Goal: Task Accomplishment & Management: Use online tool/utility

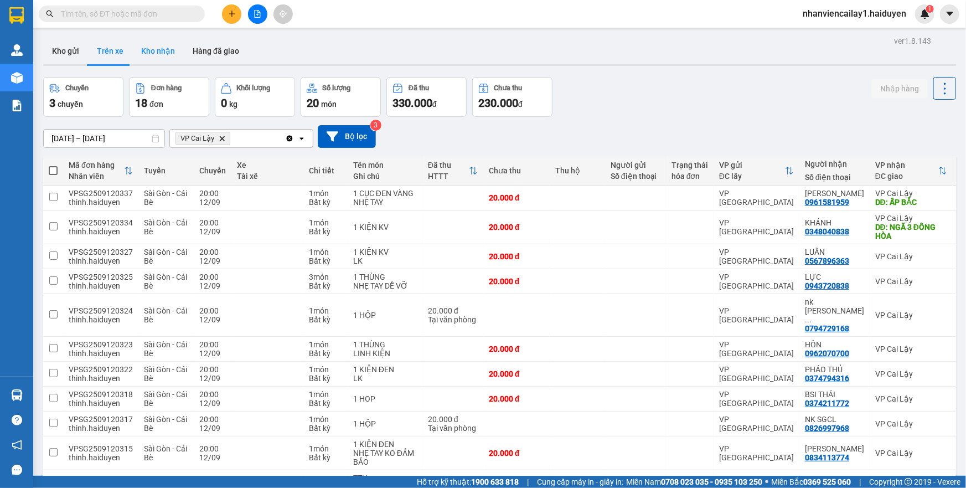
click at [150, 59] on button "Kho nhận" at bounding box center [157, 51] width 51 height 27
type input "[DATE] – [DATE]"
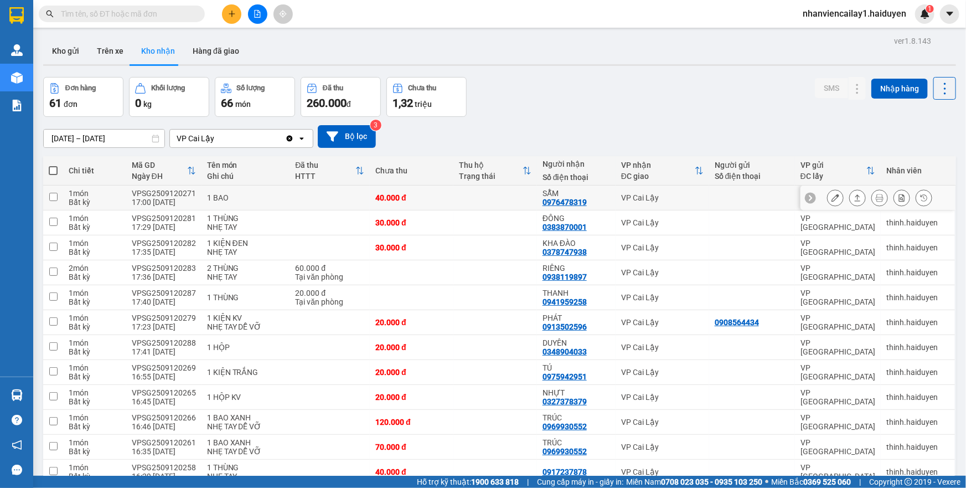
click at [344, 193] on td at bounding box center [330, 197] width 80 height 25
checkbox input "true"
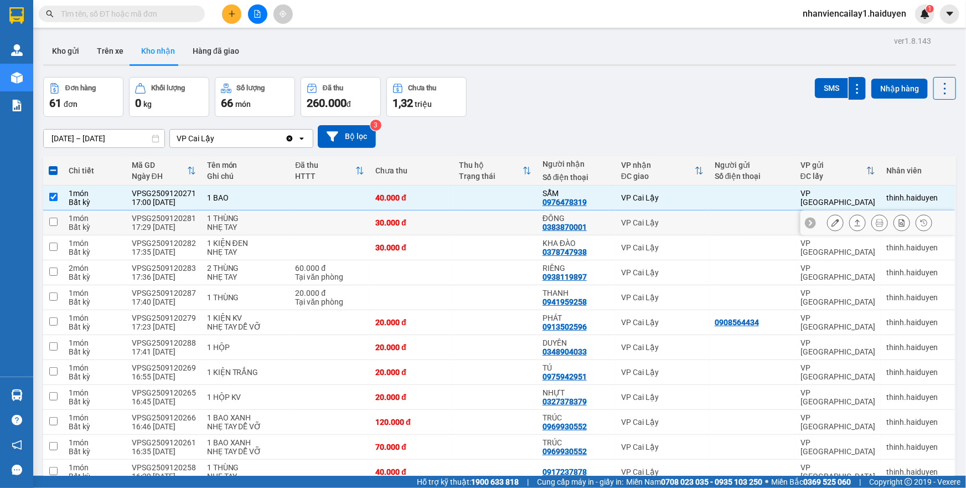
click at [342, 225] on td at bounding box center [330, 222] width 80 height 25
checkbox input "true"
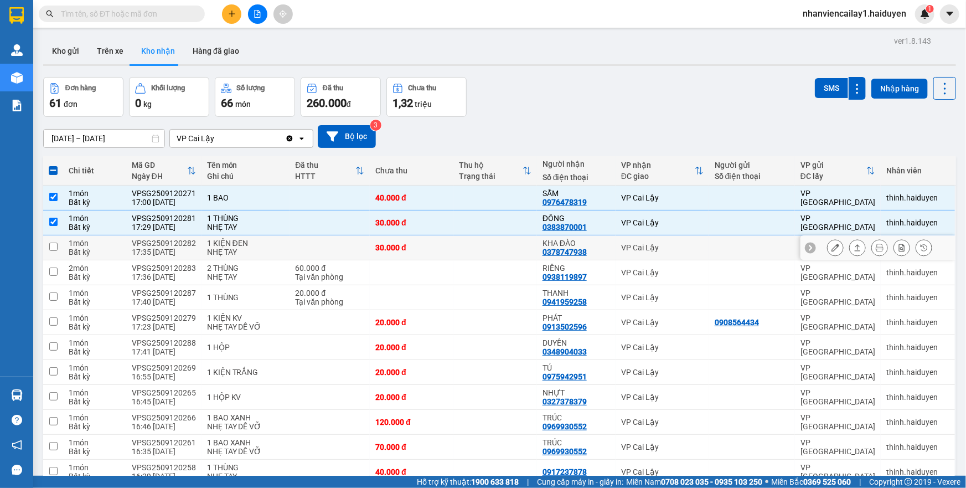
click at [339, 242] on td at bounding box center [330, 247] width 80 height 25
checkbox input "true"
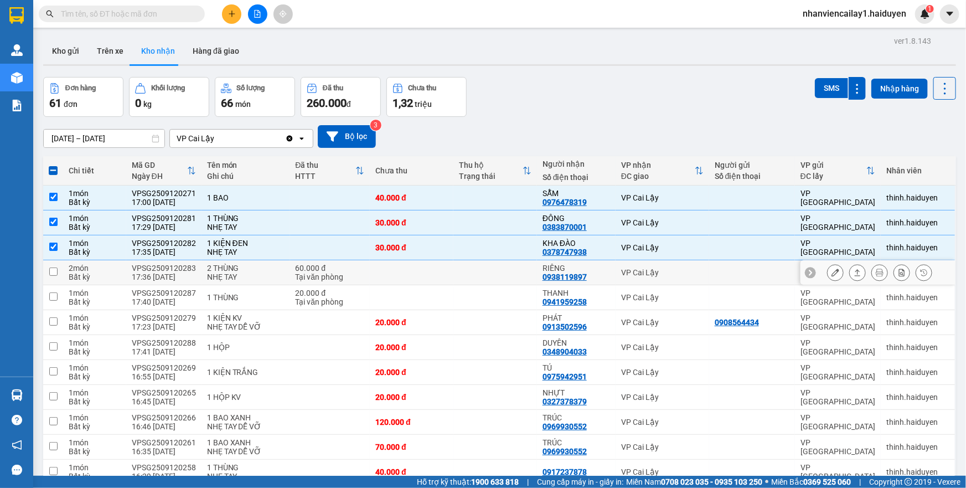
click at [339, 267] on div "60.000 đ" at bounding box center [330, 268] width 69 height 9
checkbox input "true"
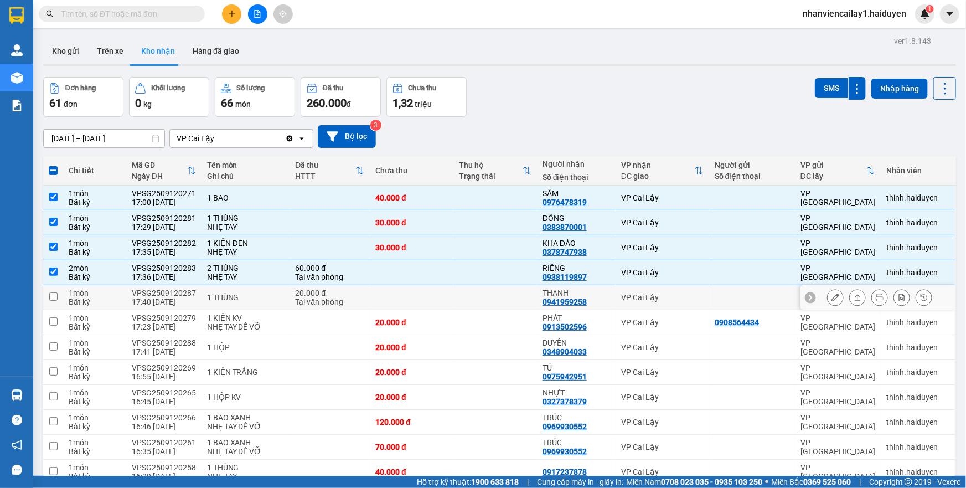
click at [339, 295] on div "20.000 đ" at bounding box center [330, 292] width 69 height 9
checkbox input "true"
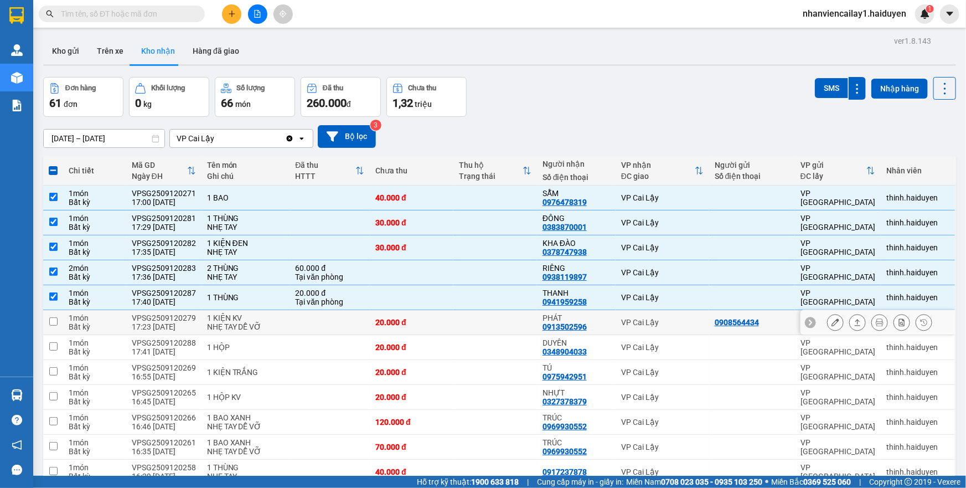
click at [333, 323] on td at bounding box center [330, 322] width 80 height 25
checkbox input "true"
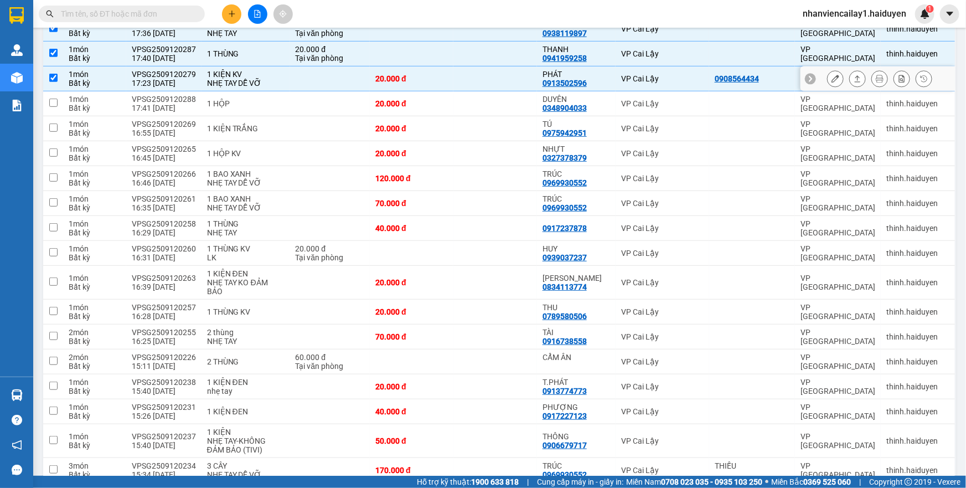
scroll to position [251, 0]
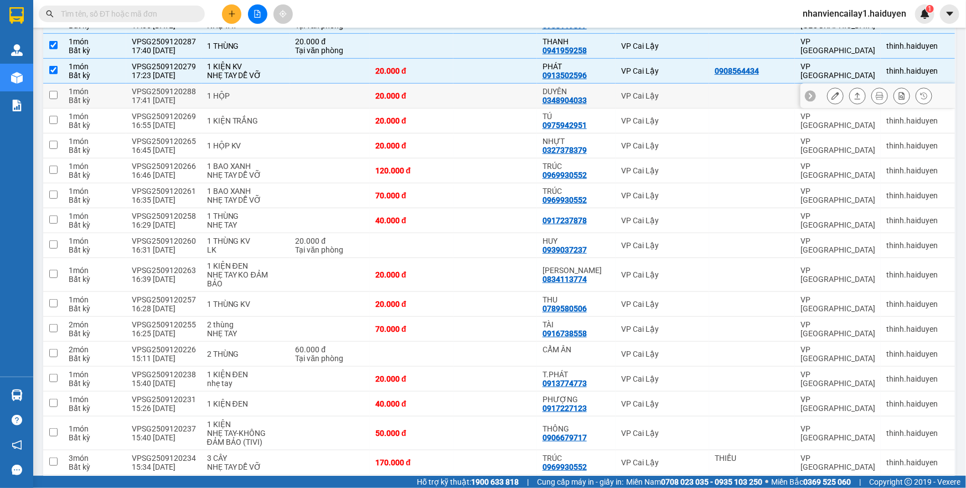
click at [285, 84] on td "1 HỘP" at bounding box center [246, 96] width 89 height 25
checkbox input "true"
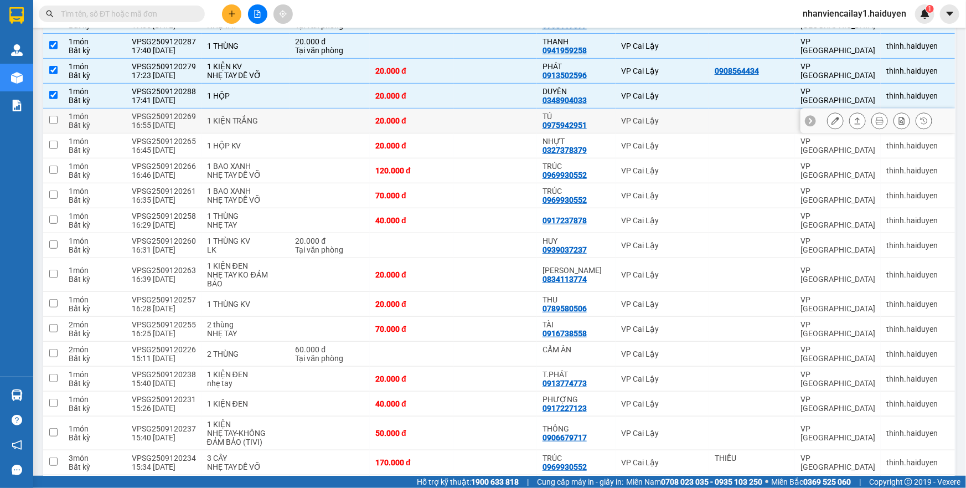
click at [283, 118] on td "1 KIỆN TRẮNG" at bounding box center [246, 121] width 89 height 25
checkbox input "true"
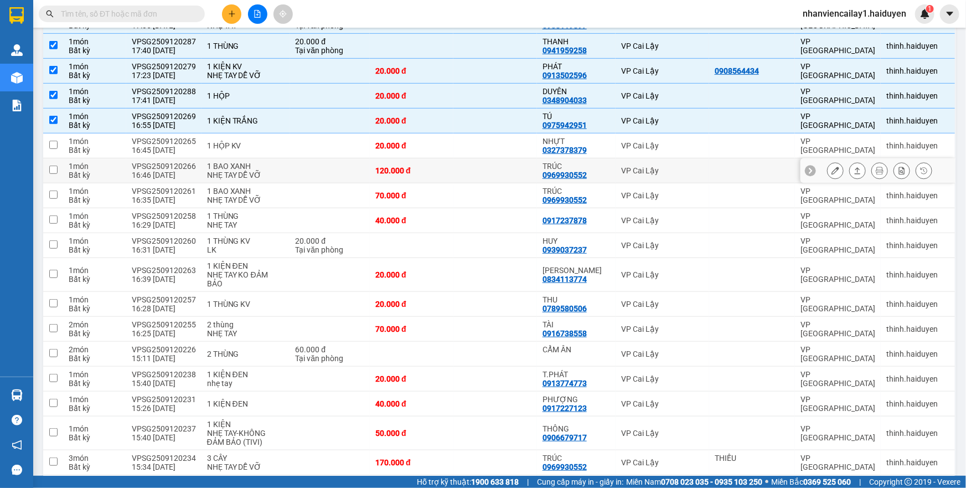
click at [284, 159] on td "1 BAO XANH NHẸ TAY DỄ VỠ" at bounding box center [246, 170] width 89 height 25
checkbox input "true"
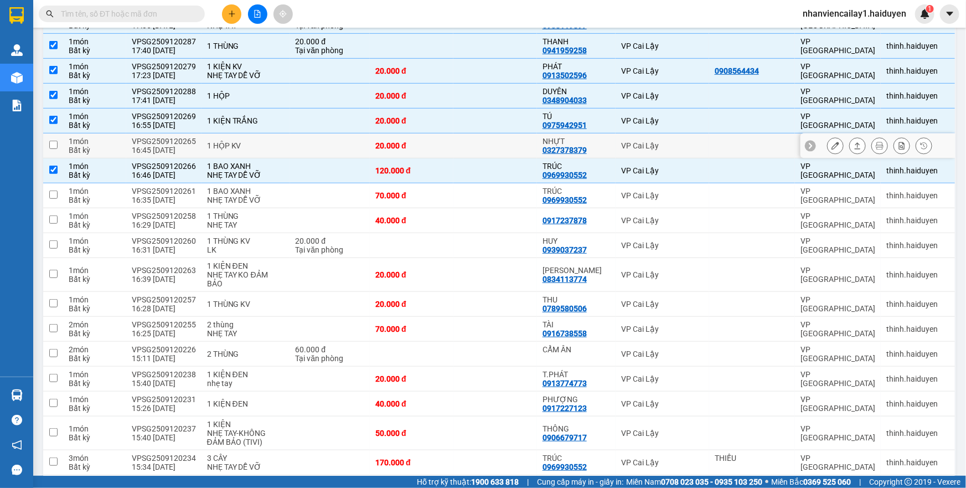
click at [283, 144] on td "1 HỘP KV" at bounding box center [246, 145] width 89 height 25
checkbox input "true"
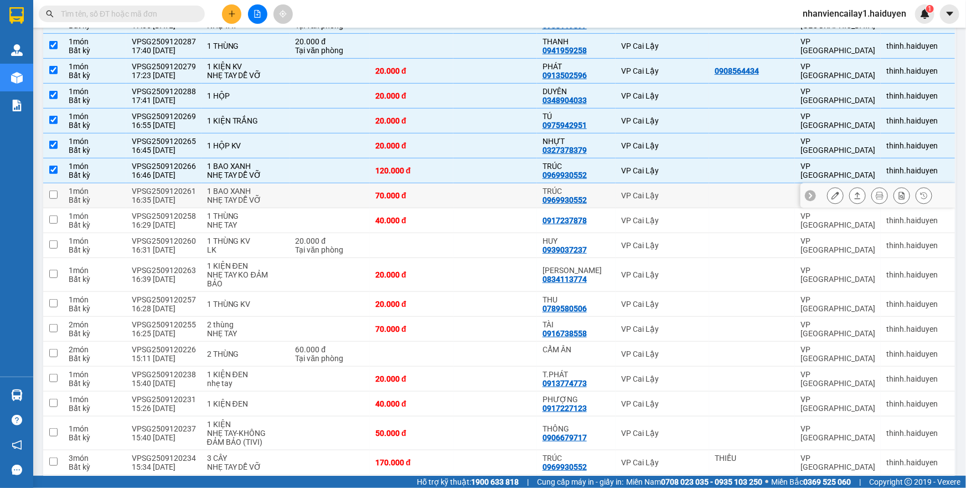
click at [221, 187] on div "1 BAO XANH" at bounding box center [246, 191] width 78 height 9
checkbox input "true"
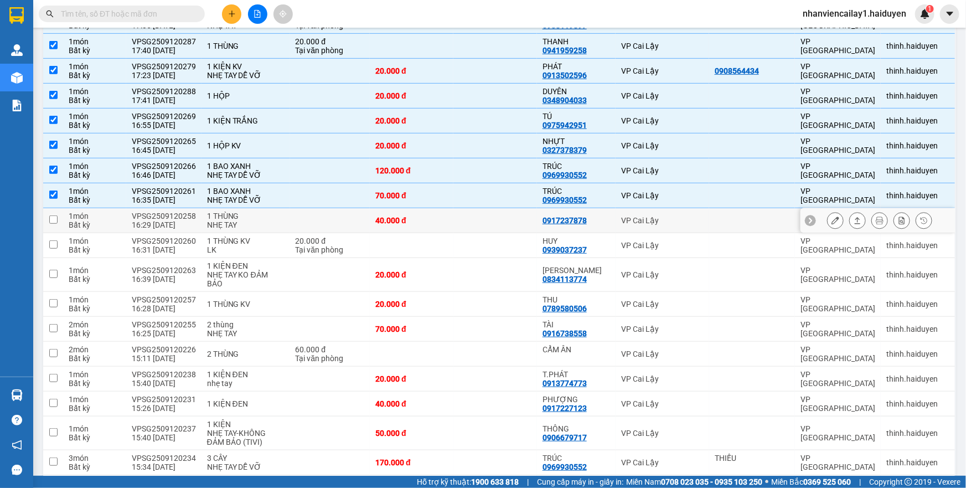
click at [225, 208] on td "1 THÙNG NHẸ TAY" at bounding box center [246, 220] width 89 height 25
checkbox input "true"
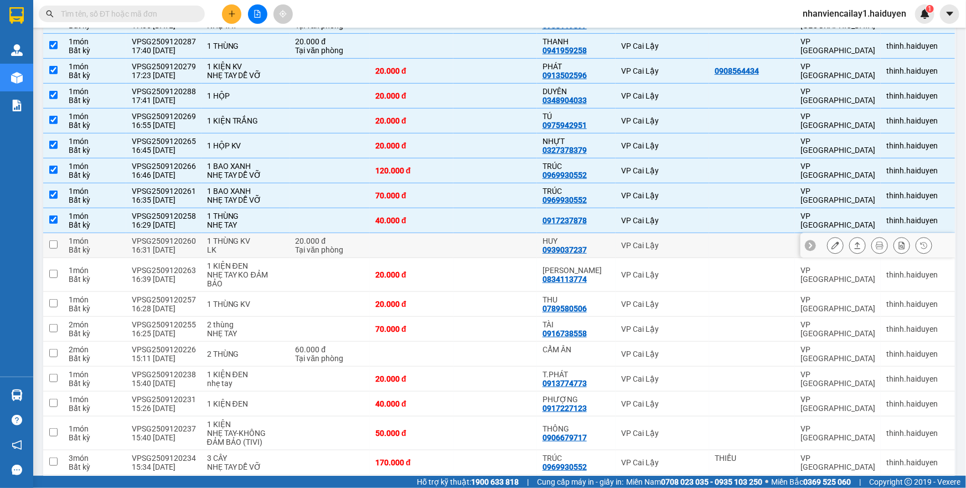
click at [230, 240] on div "1 THÙNG KV" at bounding box center [246, 240] width 78 height 9
checkbox input "true"
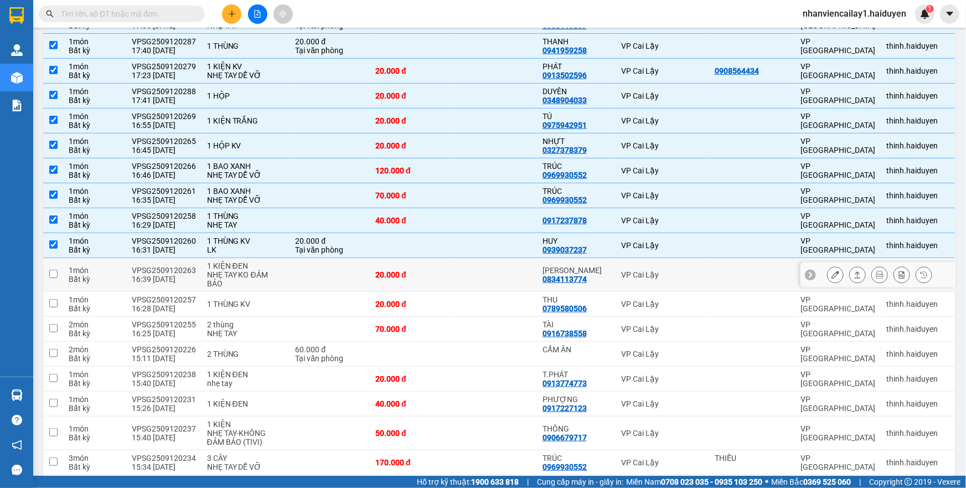
click at [230, 264] on div "1 KIỆN ĐEN" at bounding box center [246, 265] width 78 height 9
checkbox input "true"
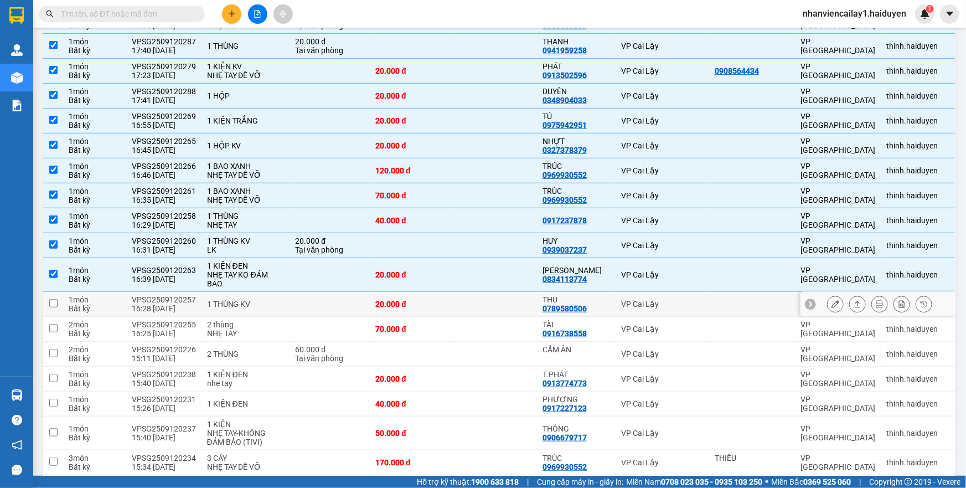
click at [233, 301] on div "1 THÙNG KV" at bounding box center [246, 304] width 78 height 9
checkbox input "true"
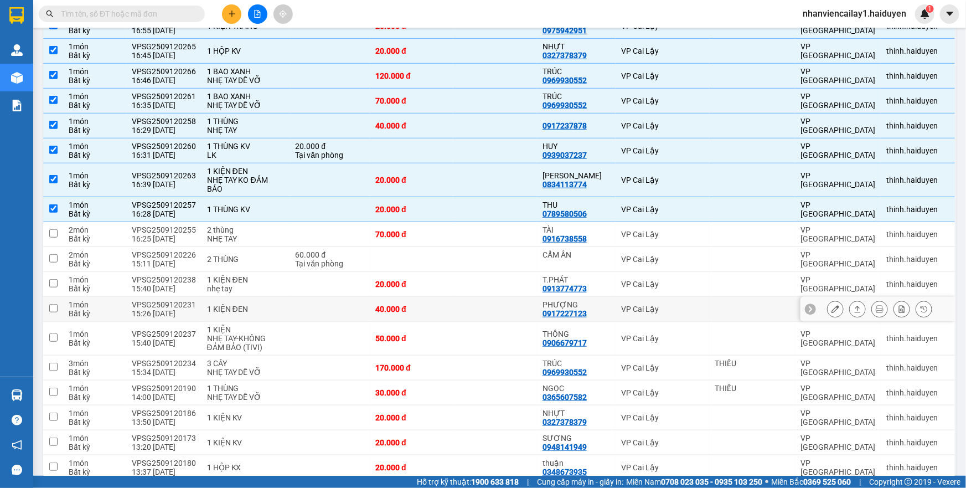
scroll to position [402, 0]
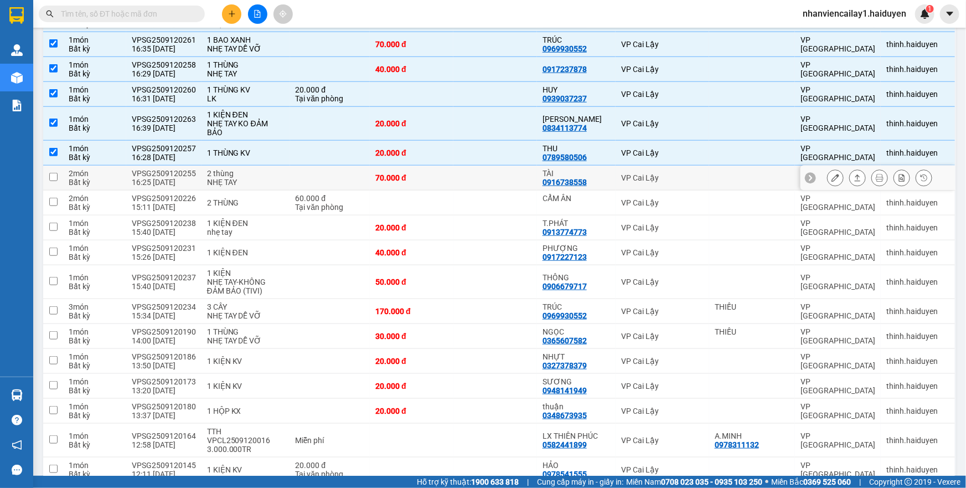
click at [278, 181] on div "NHẸ TAY" at bounding box center [246, 182] width 78 height 9
checkbox input "true"
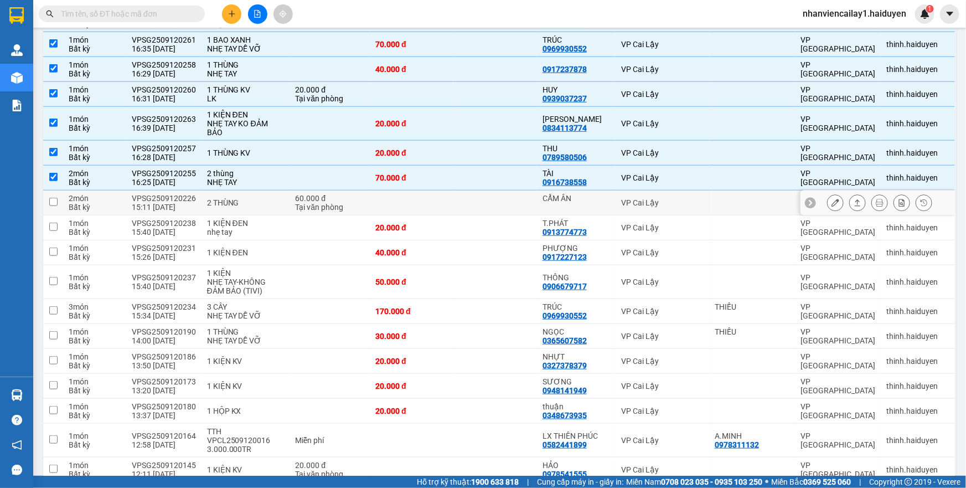
click at [277, 198] on div "2 THÙNG" at bounding box center [246, 202] width 78 height 9
checkbox input "true"
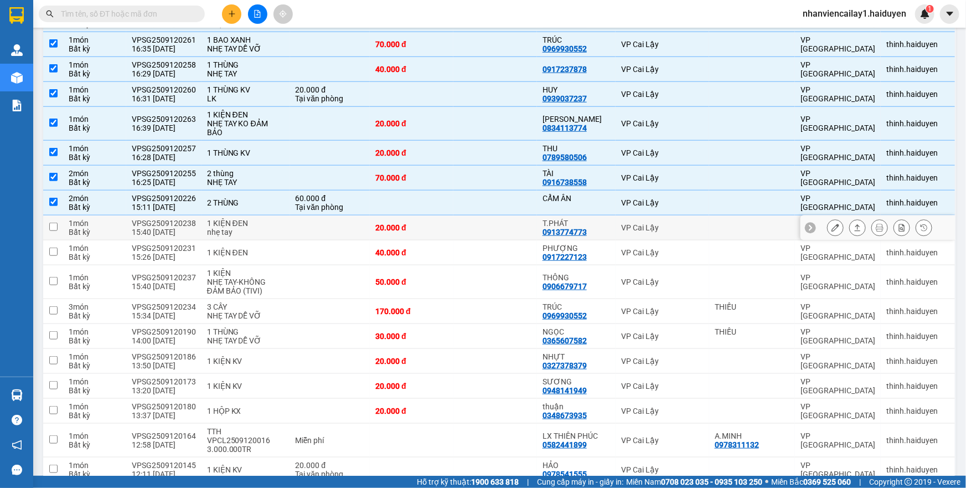
click at [290, 220] on td at bounding box center [330, 227] width 80 height 25
checkbox input "true"
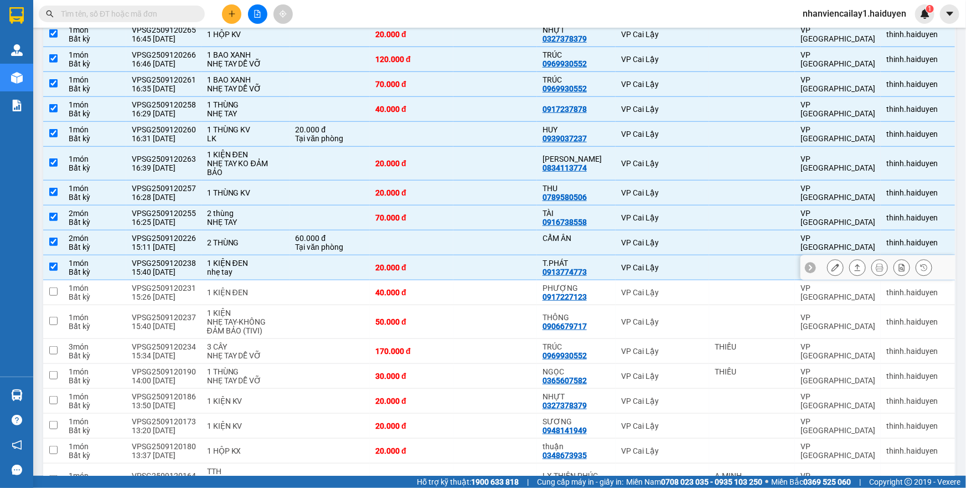
scroll to position [352, 0]
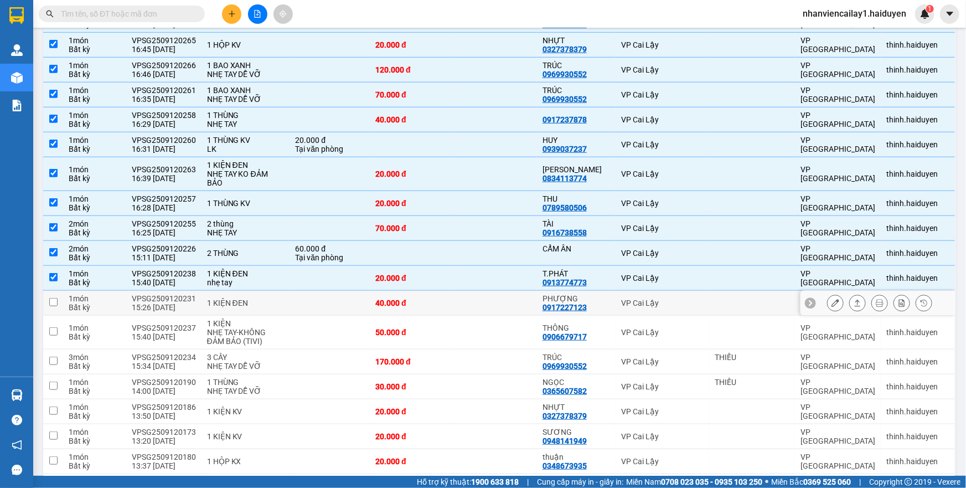
click at [290, 300] on td at bounding box center [330, 303] width 80 height 25
checkbox input "true"
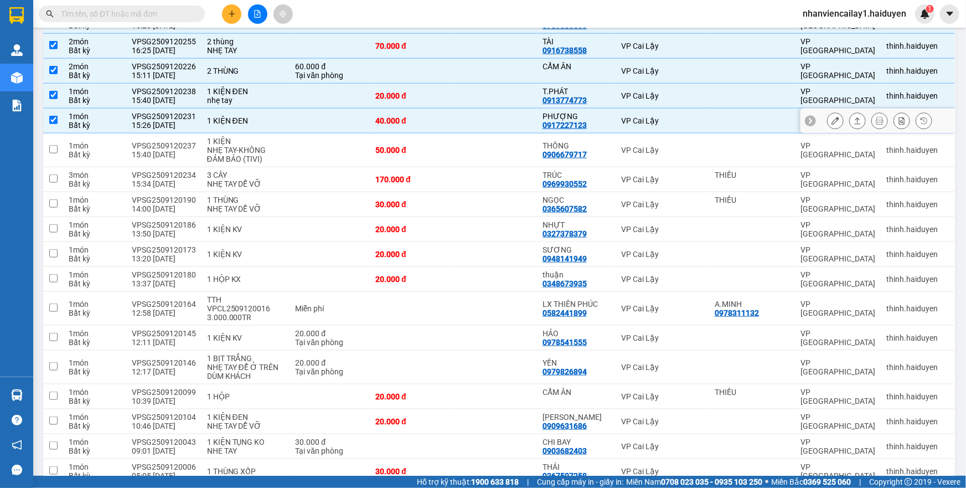
scroll to position [554, 0]
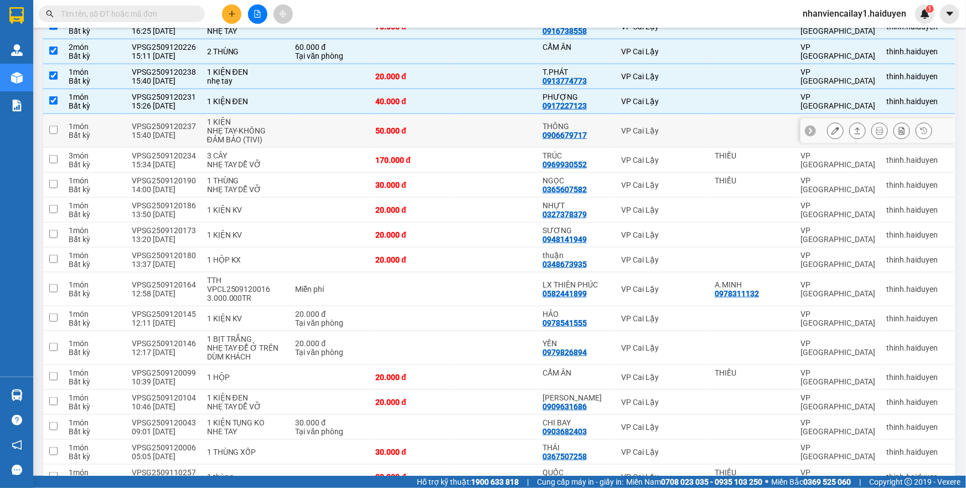
click at [280, 119] on div "1 KIỆN" at bounding box center [246, 121] width 78 height 9
checkbox input "true"
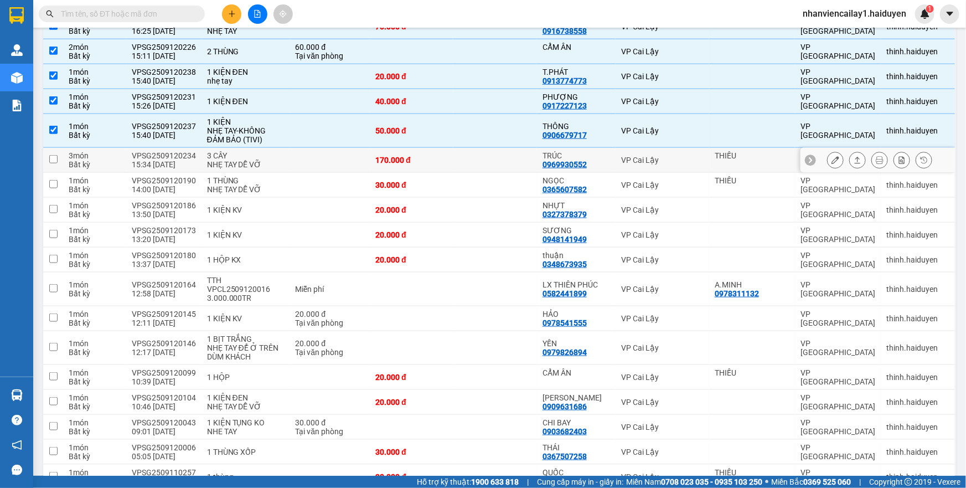
click at [276, 152] on div "3 CÂY" at bounding box center [246, 155] width 78 height 9
checkbox input "true"
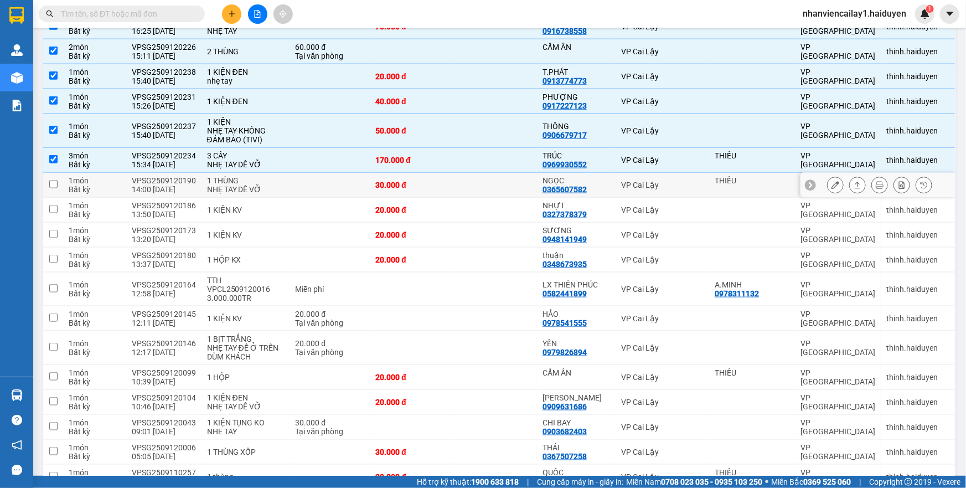
click at [277, 185] on div "NHẸ TAY DỄ VỠ" at bounding box center [246, 189] width 78 height 9
checkbox input "true"
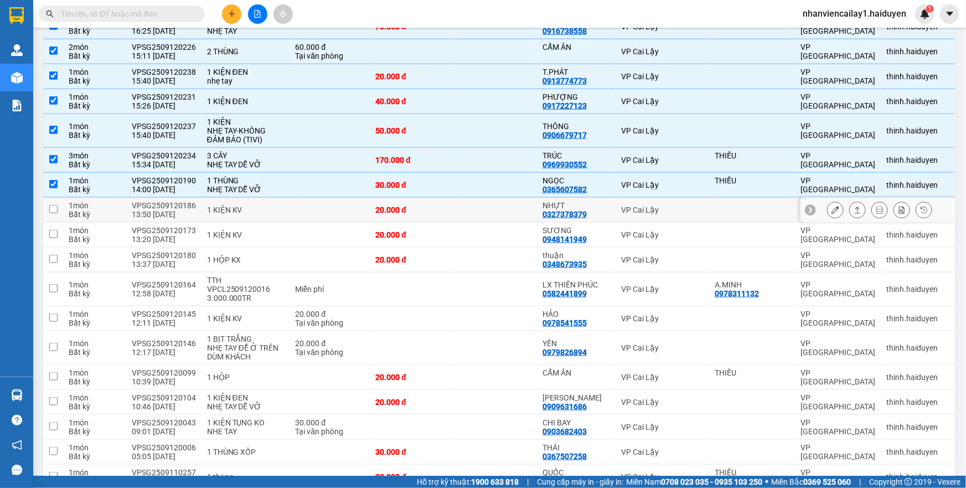
click at [269, 208] on div "1 KIỆN KV" at bounding box center [246, 209] width 78 height 9
checkbox input "true"
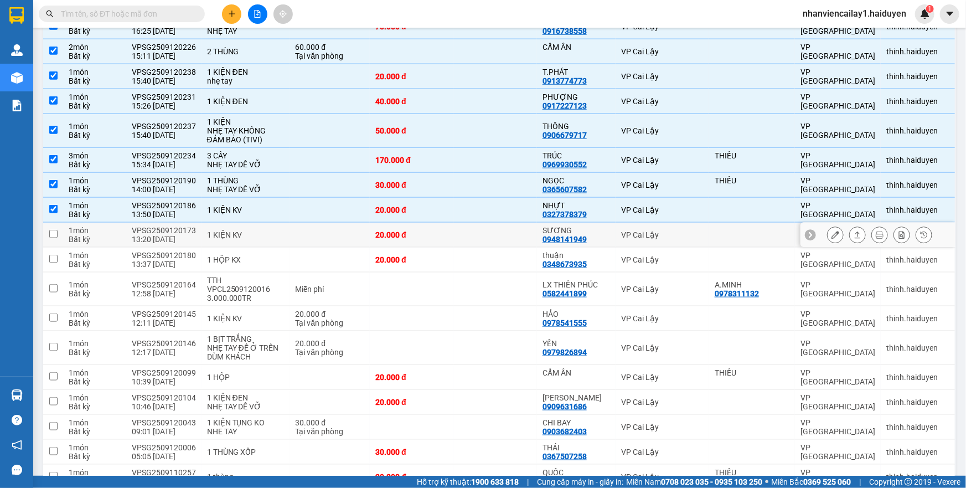
click at [432, 230] on div "20.000 đ" at bounding box center [411, 234] width 73 height 9
checkbox input "true"
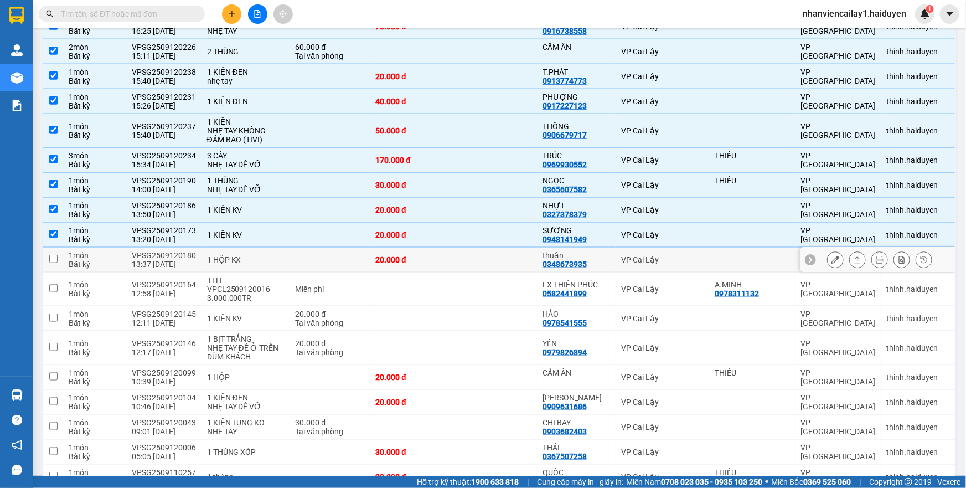
click at [427, 259] on div "20.000 đ" at bounding box center [411, 259] width 73 height 9
checkbox input "true"
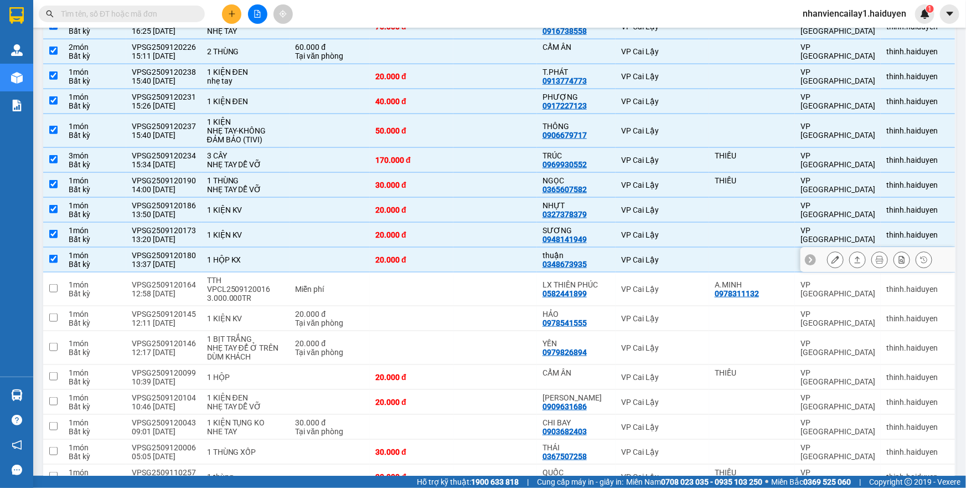
drag, startPoint x: 427, startPoint y: 259, endPoint x: 327, endPoint y: 295, distance: 107.0
click at [327, 295] on td "Miễn phí" at bounding box center [330, 289] width 80 height 34
checkbox input "true"
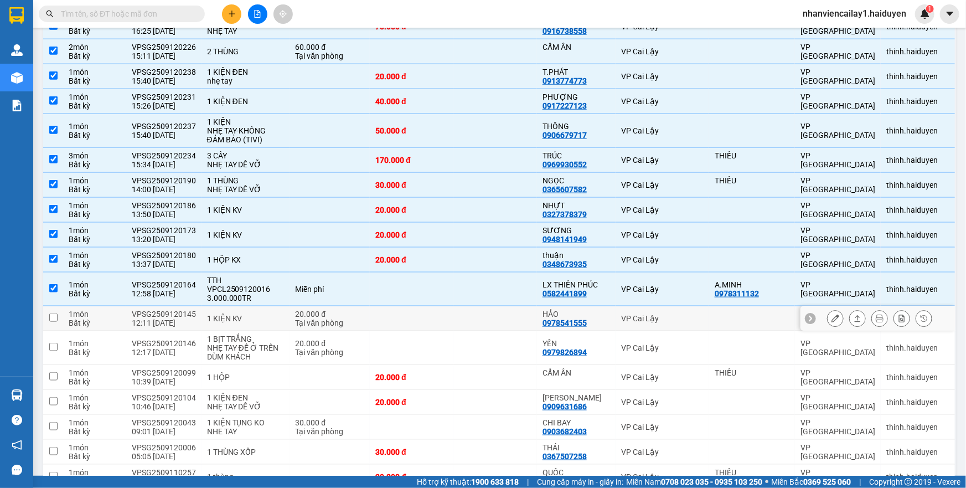
click at [326, 318] on div "Tại văn phòng" at bounding box center [330, 322] width 69 height 9
checkbox input "true"
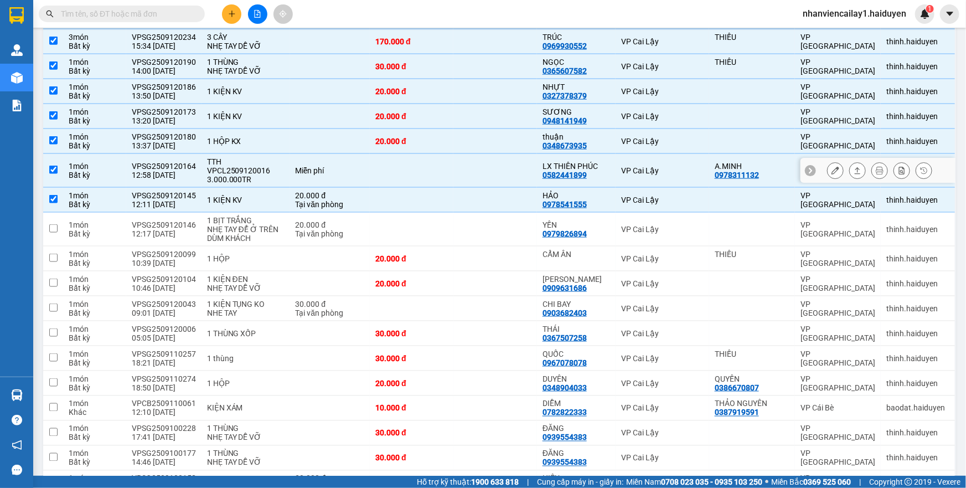
scroll to position [704, 0]
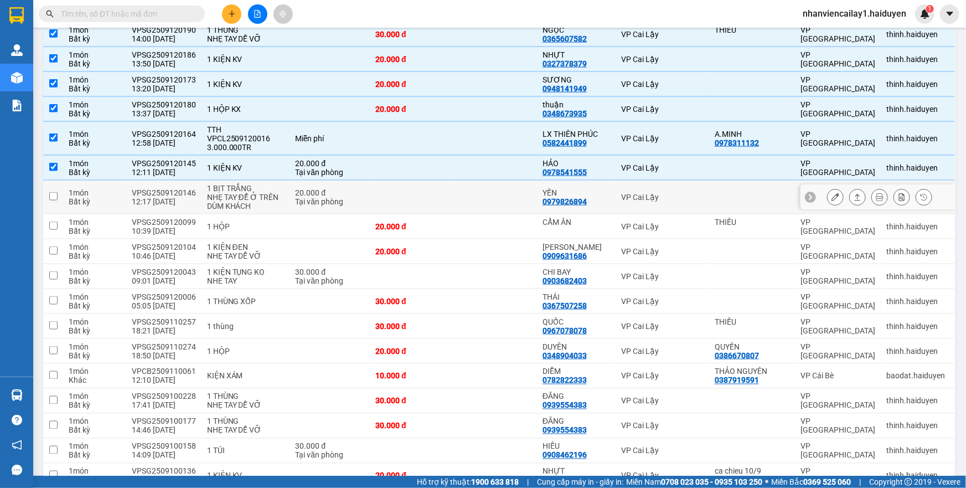
click at [347, 197] on div "Tại văn phòng" at bounding box center [330, 201] width 69 height 9
checkbox input "true"
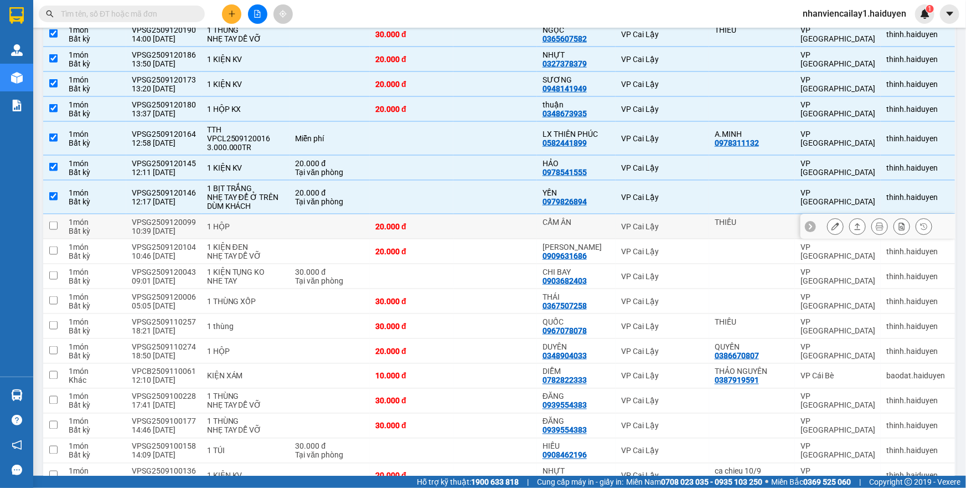
click at [405, 222] on div "20.000 đ" at bounding box center [411, 226] width 73 height 9
checkbox input "true"
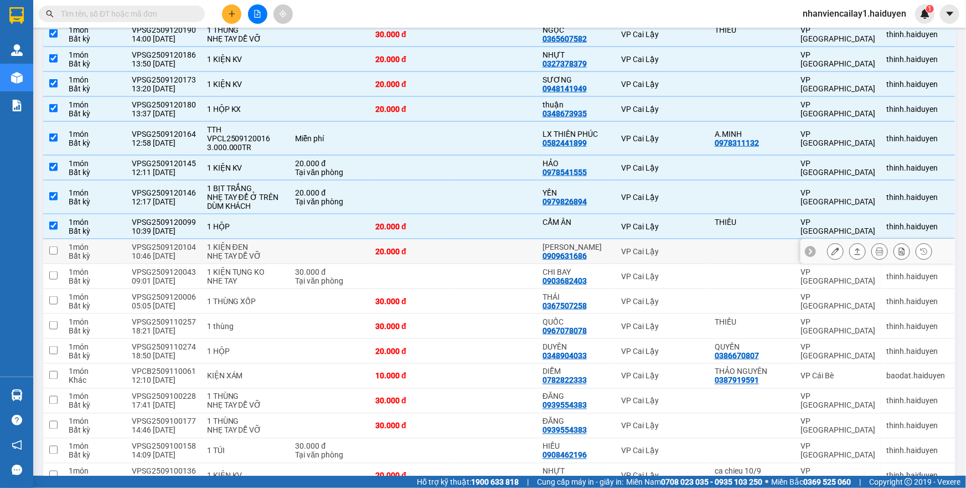
click at [408, 247] on div "20.000 đ" at bounding box center [411, 251] width 73 height 9
checkbox input "true"
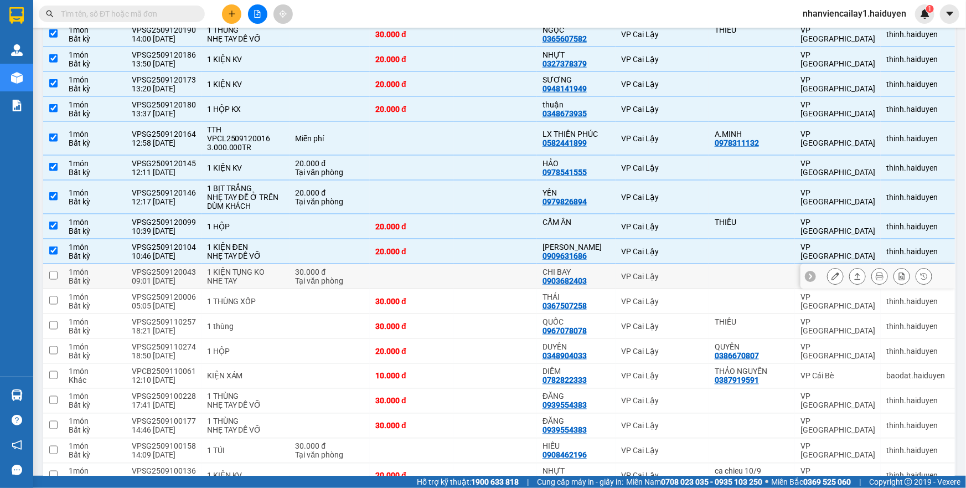
click at [403, 269] on td at bounding box center [412, 276] width 84 height 25
checkbox input "true"
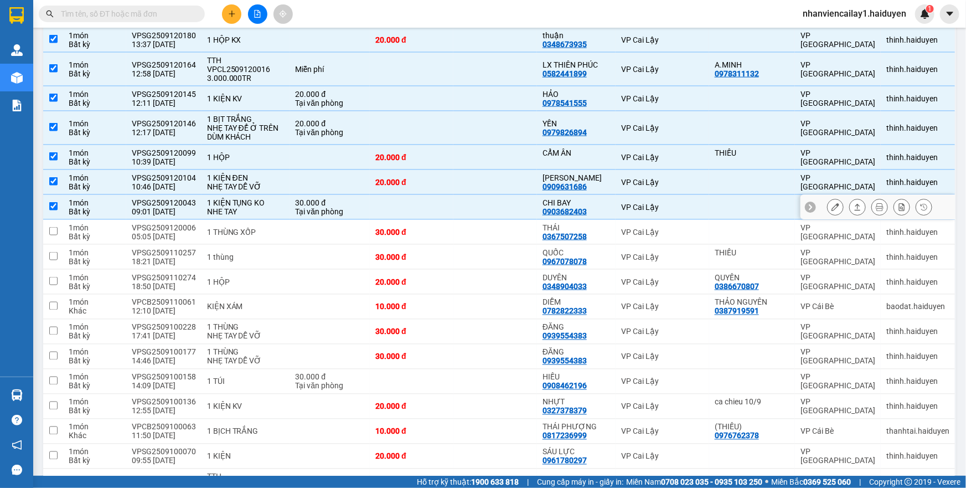
scroll to position [855, 0]
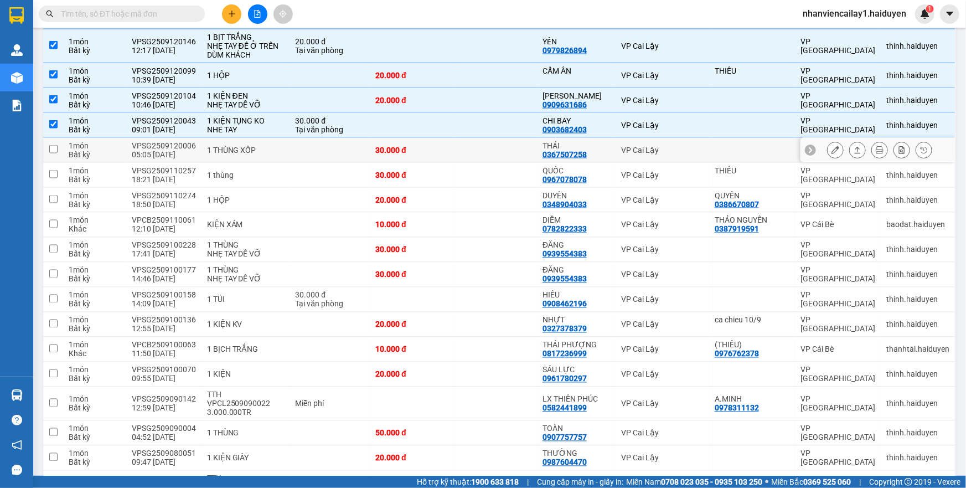
click at [354, 138] on td at bounding box center [330, 150] width 80 height 25
checkbox input "true"
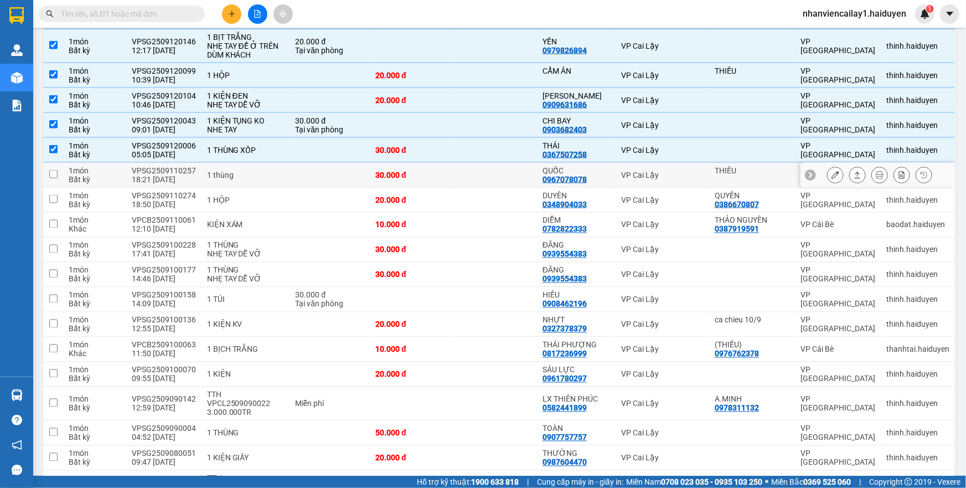
click at [324, 163] on td at bounding box center [330, 175] width 80 height 25
checkbox input "true"
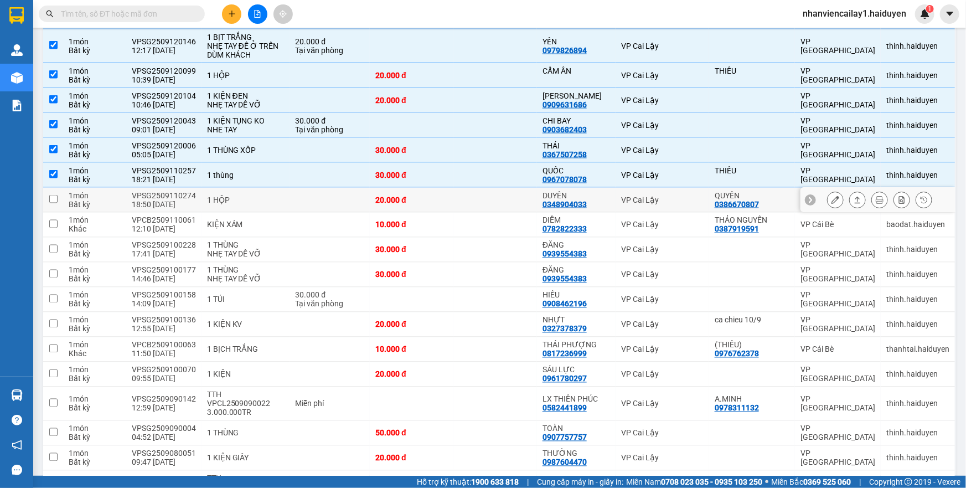
click at [319, 194] on td at bounding box center [330, 200] width 80 height 25
checkbox input "true"
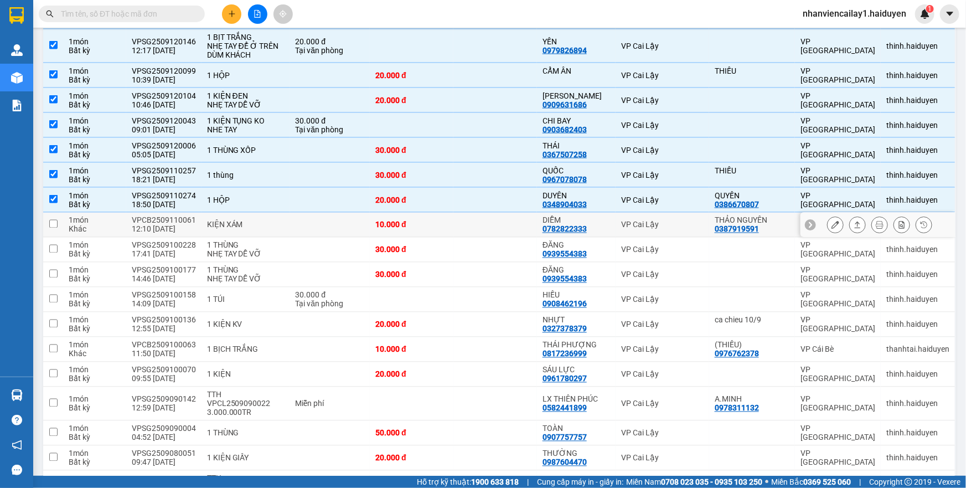
click at [324, 213] on td at bounding box center [330, 225] width 80 height 25
checkbox input "true"
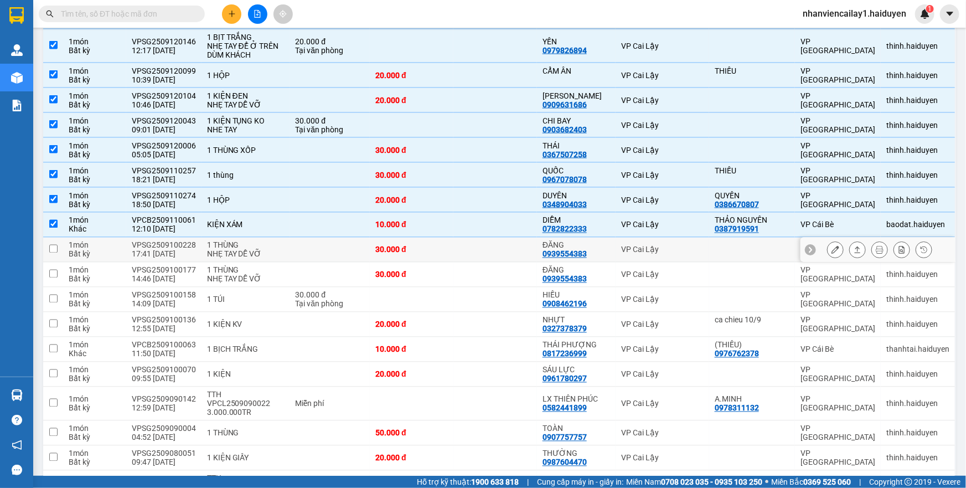
click at [320, 238] on td at bounding box center [330, 250] width 80 height 25
checkbox input "true"
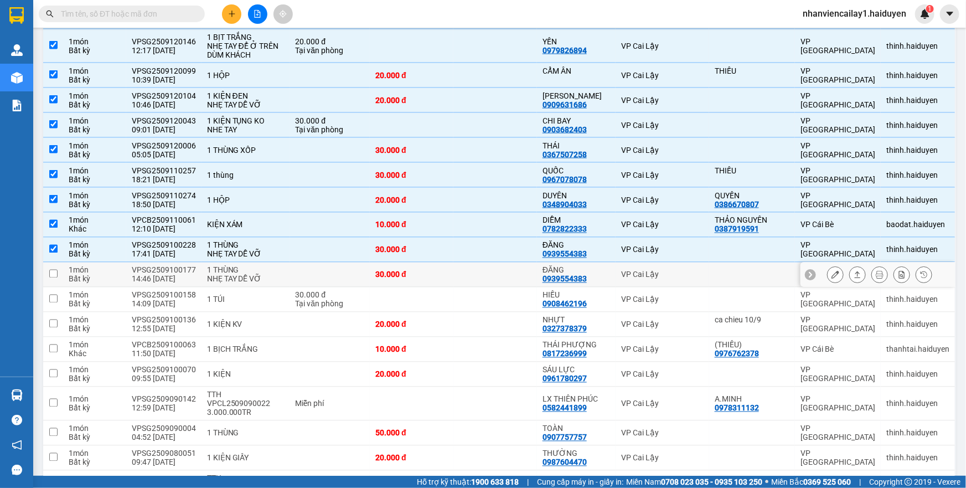
click at [317, 262] on td at bounding box center [330, 274] width 80 height 25
checkbox input "true"
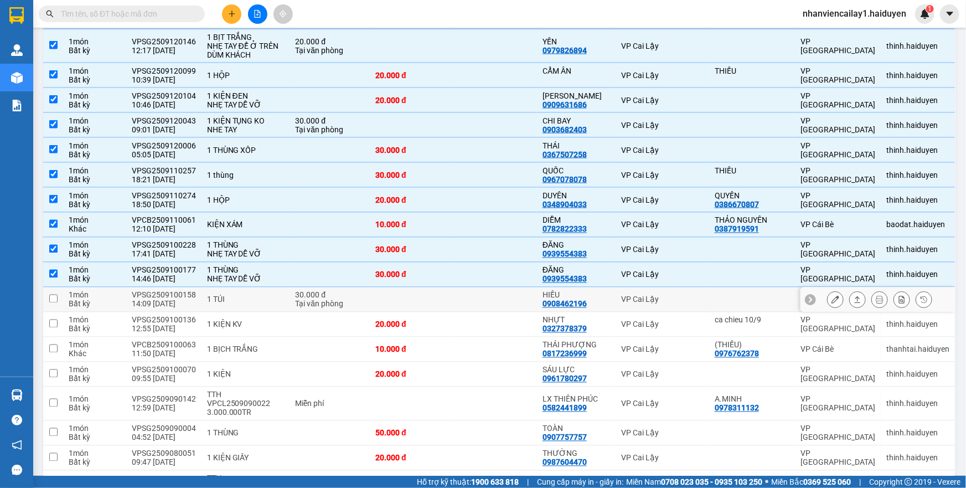
click at [316, 291] on div "30.000 đ" at bounding box center [330, 295] width 69 height 9
checkbox input "true"
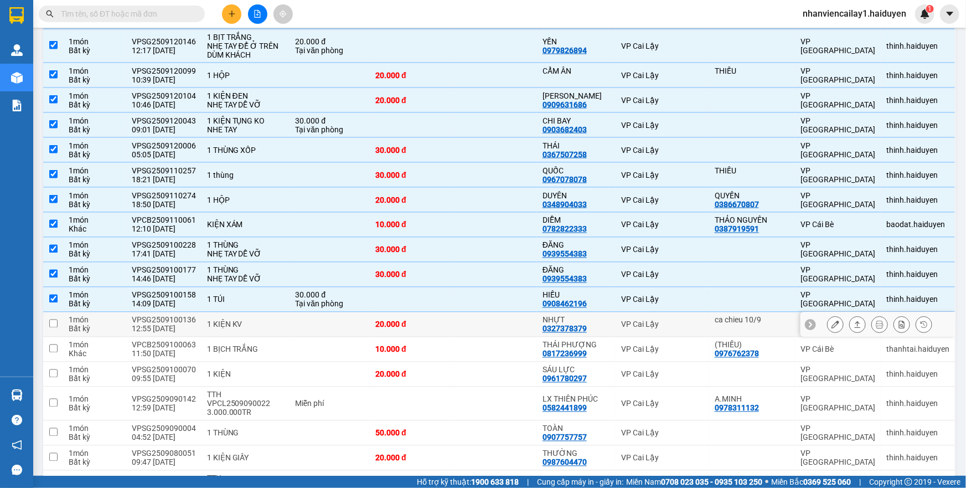
click at [314, 312] on td at bounding box center [330, 324] width 80 height 25
checkbox input "true"
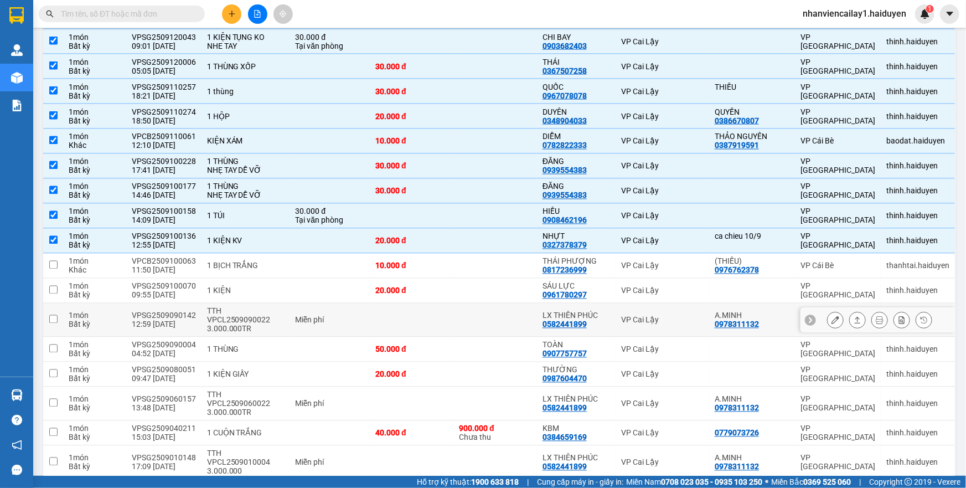
scroll to position [956, 0]
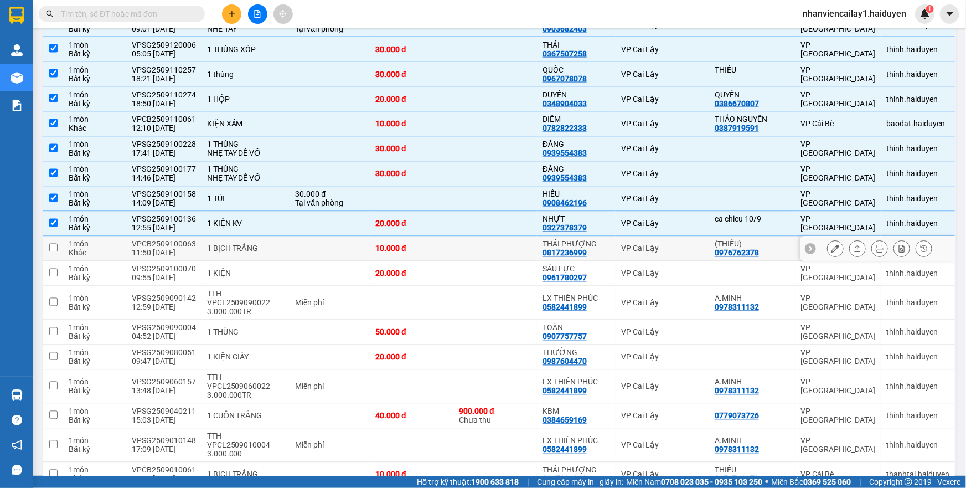
click at [292, 239] on td at bounding box center [330, 248] width 80 height 25
checkbox input "true"
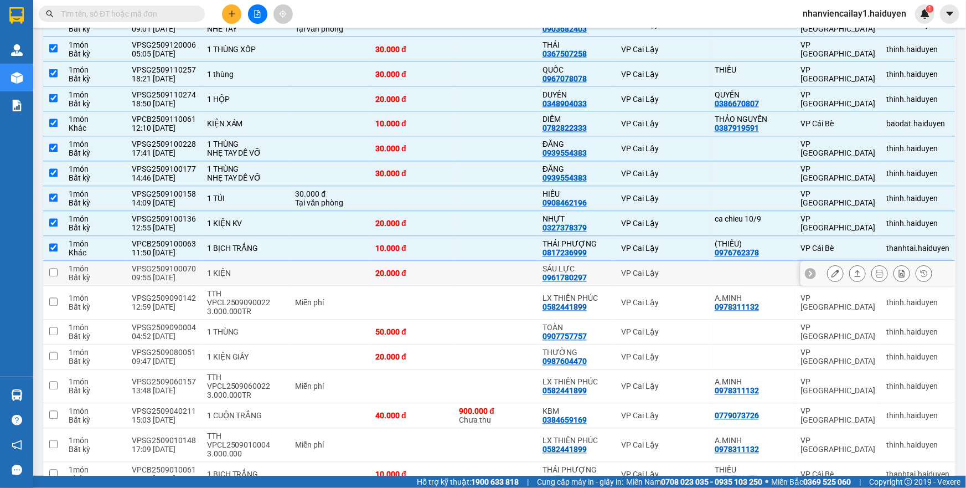
click at [290, 262] on td at bounding box center [330, 273] width 80 height 25
checkbox input "true"
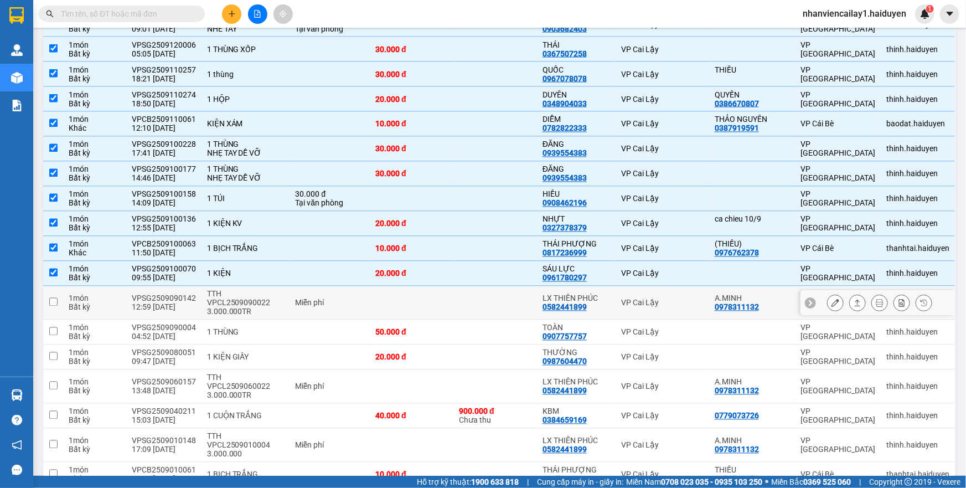
click at [286, 292] on td "TTH VPCL2509090022 3.000.000TR" at bounding box center [246, 303] width 89 height 34
checkbox input "true"
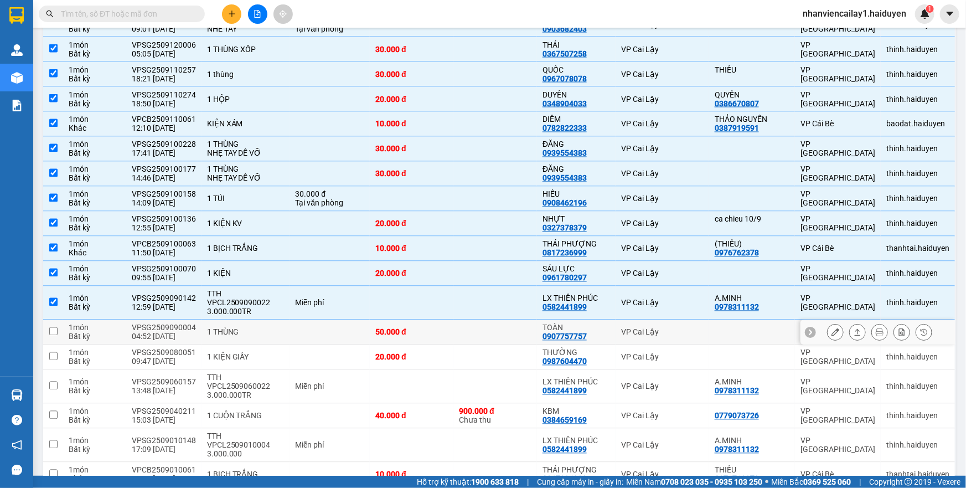
click at [378, 328] on div "50.000 đ" at bounding box center [411, 332] width 73 height 9
checkbox input "true"
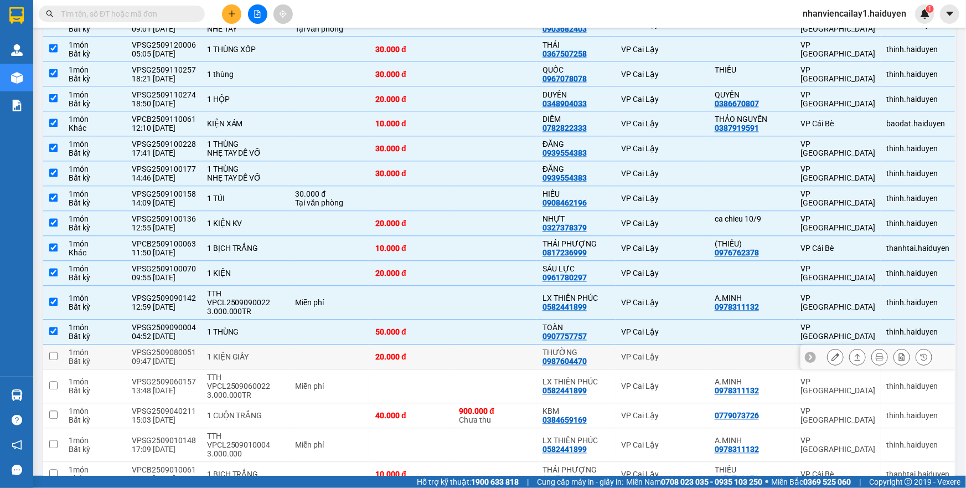
click at [321, 345] on td at bounding box center [330, 357] width 80 height 25
checkbox input "true"
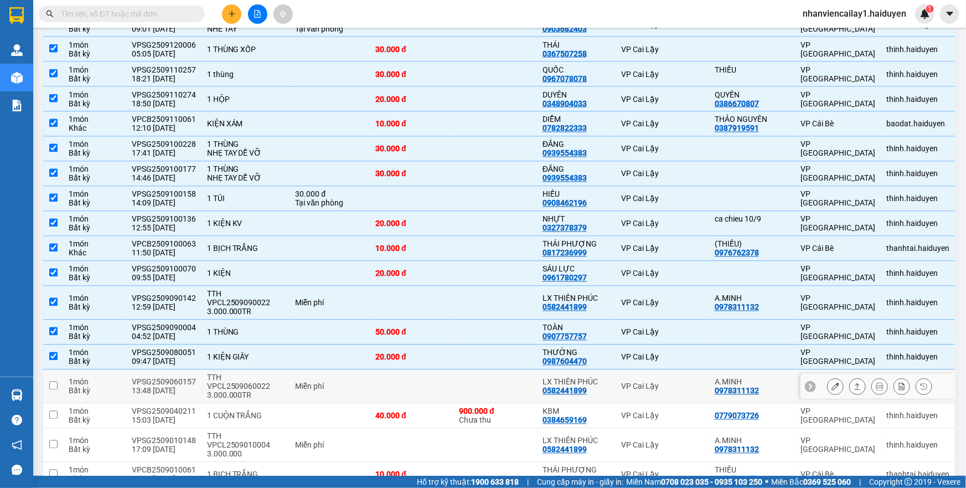
drag, startPoint x: 320, startPoint y: 349, endPoint x: 319, endPoint y: 356, distance: 6.7
click at [319, 370] on td "Miễn phí" at bounding box center [330, 387] width 80 height 34
checkbox input "true"
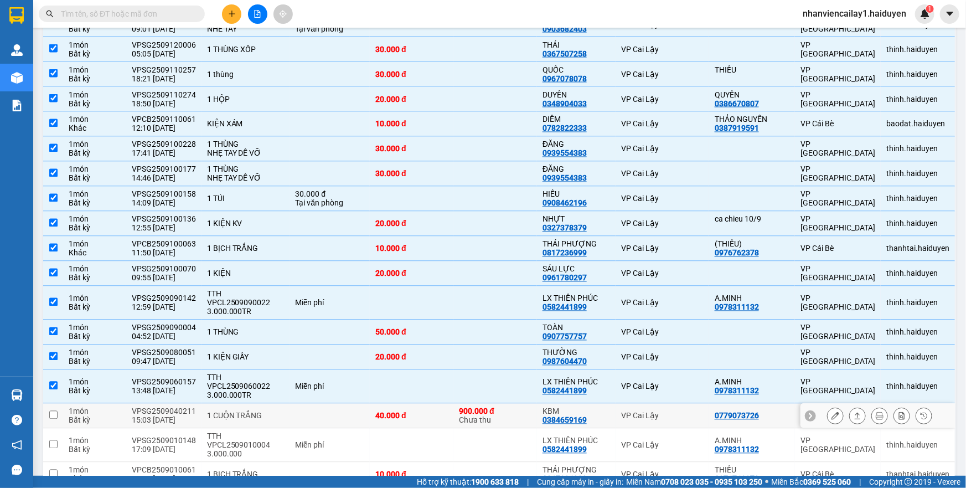
click at [315, 404] on td at bounding box center [330, 416] width 80 height 25
checkbox input "true"
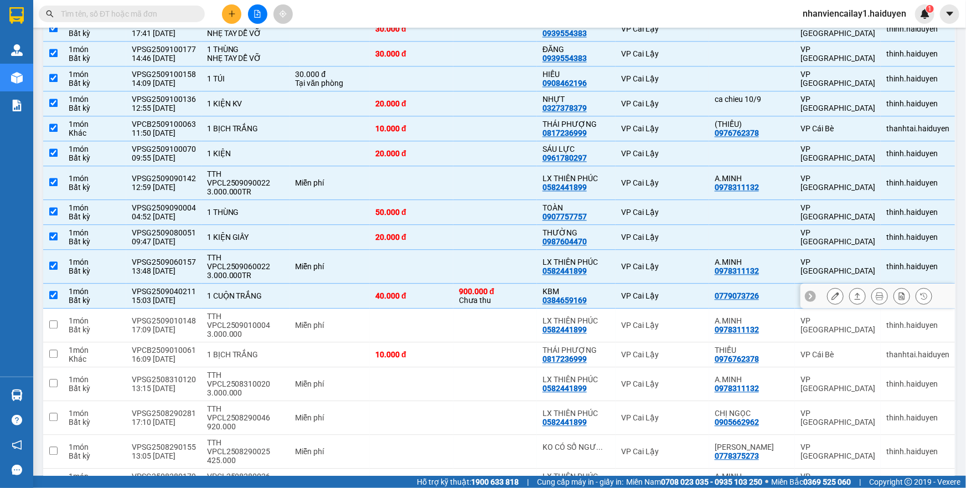
scroll to position [1107, 0]
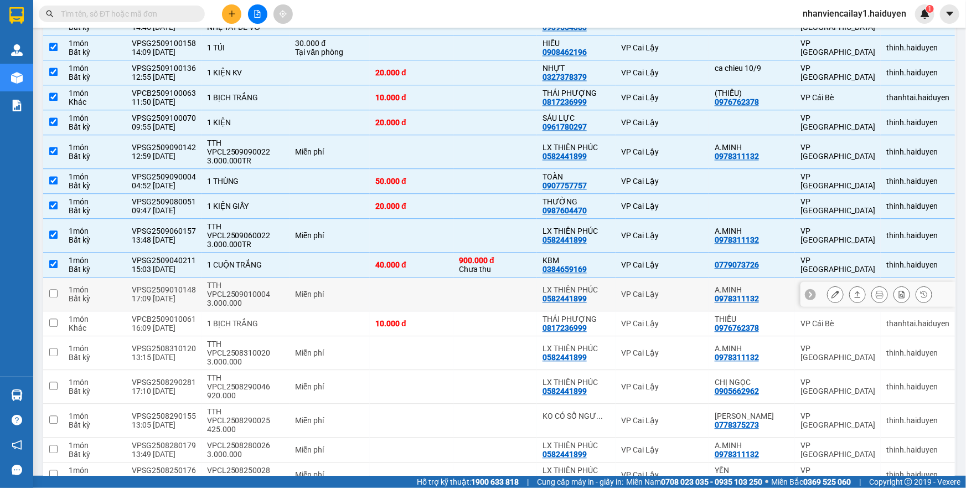
click at [267, 281] on div "TTH VPCL2509010004 3.000.000" at bounding box center [246, 294] width 78 height 27
checkbox input "true"
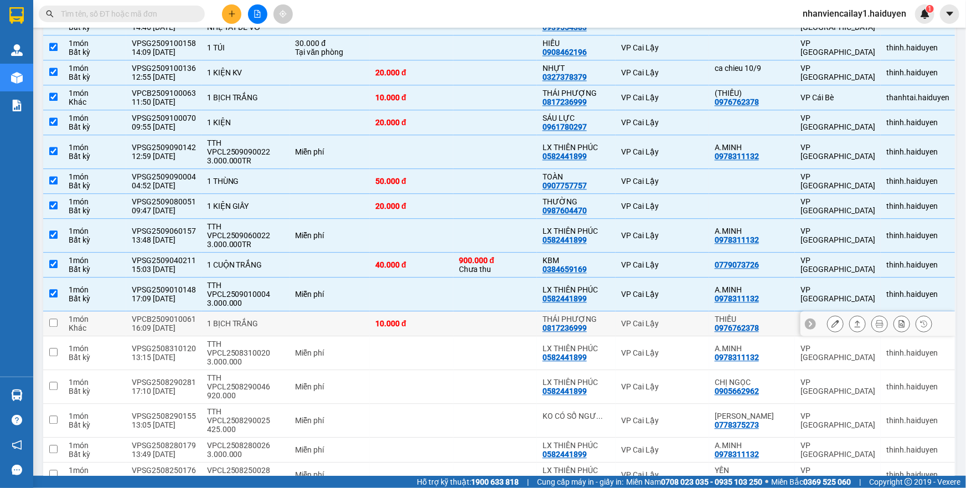
click at [269, 319] on div "1 BỊCH TRẮNG" at bounding box center [246, 323] width 78 height 9
checkbox input "true"
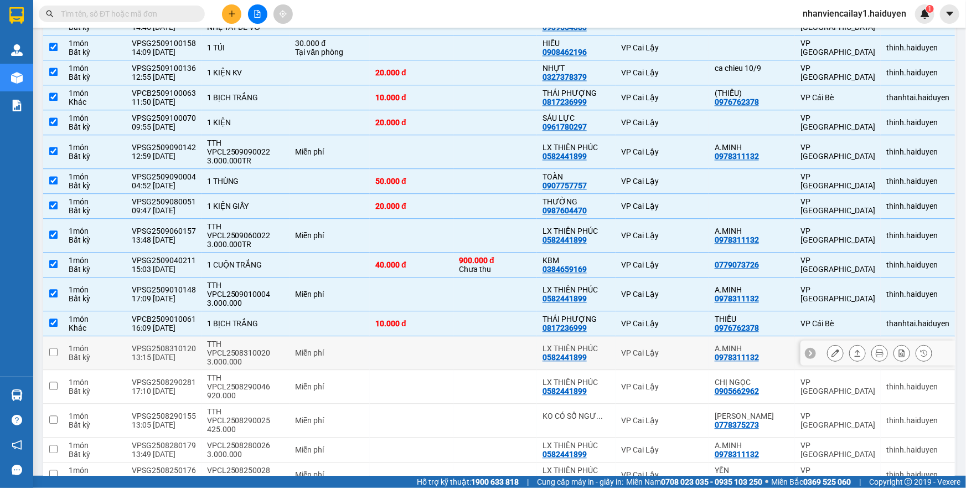
click at [269, 339] on div "TTH VPCL2508310020 3.000.000" at bounding box center [246, 352] width 78 height 27
checkbox input "true"
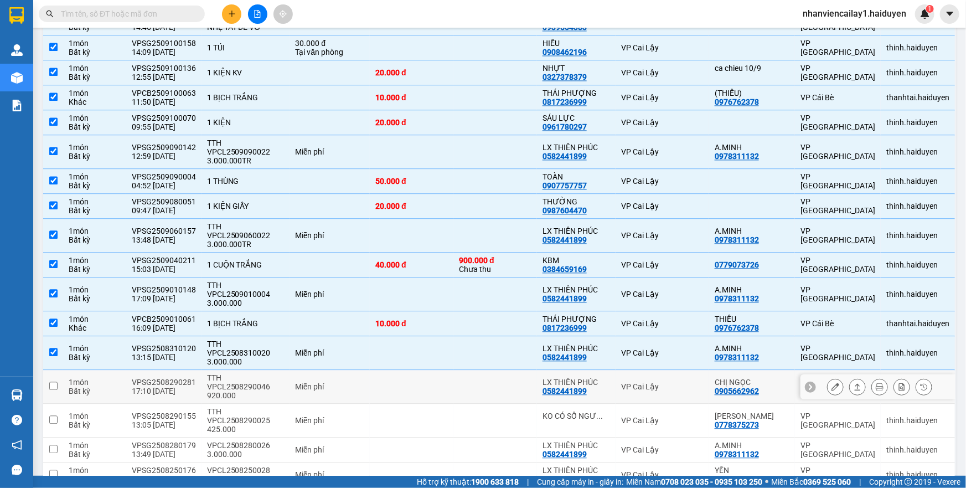
click at [256, 370] on td "TTH VPCL2508290046 920.000" at bounding box center [246, 387] width 89 height 34
checkbox input "true"
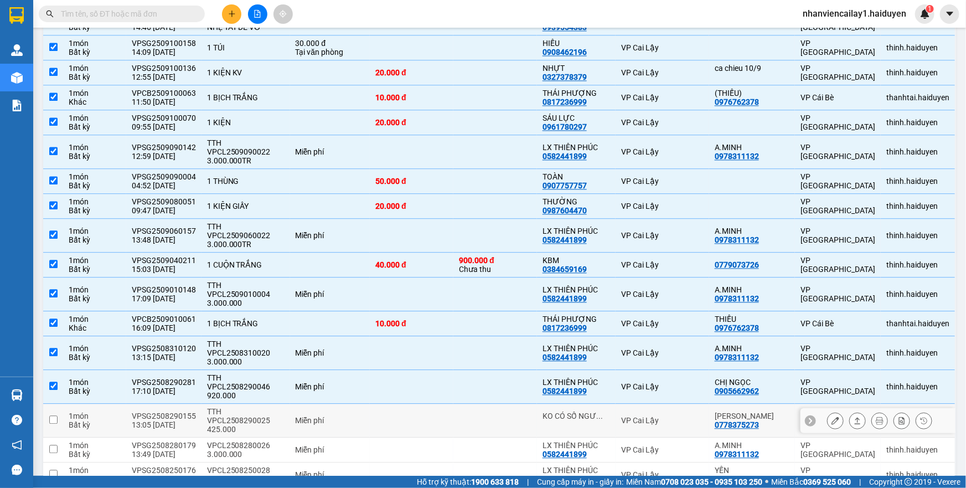
click at [255, 407] on div "TTH VPCL2508290025 425.000" at bounding box center [246, 420] width 78 height 27
checkbox input "true"
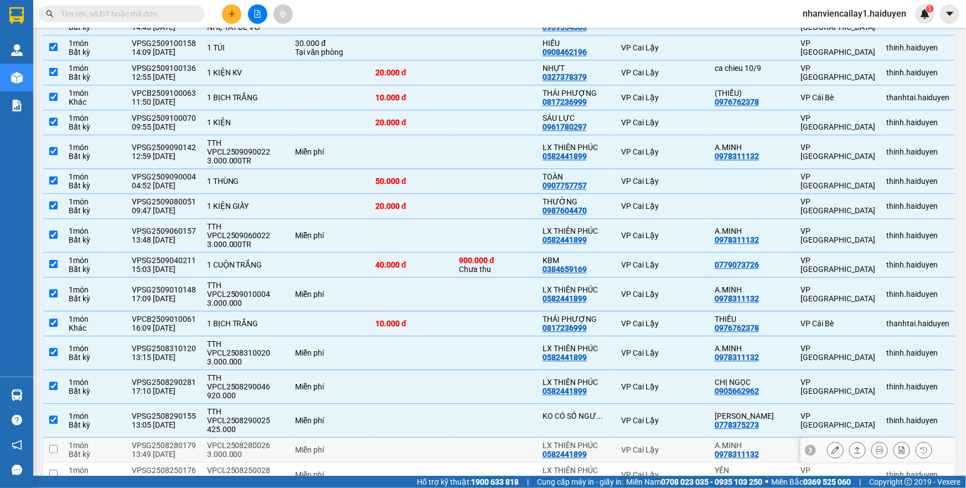
click at [256, 441] on div "VPCL2508280026 3.000.000" at bounding box center [246, 450] width 78 height 18
checkbox input "true"
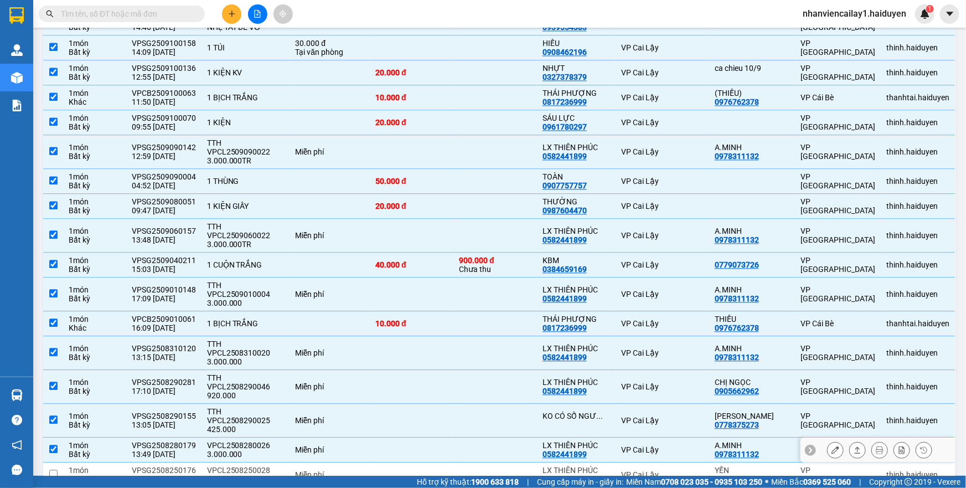
click at [258, 466] on div "VPCL2508250028 1.090.000" at bounding box center [246, 475] width 78 height 18
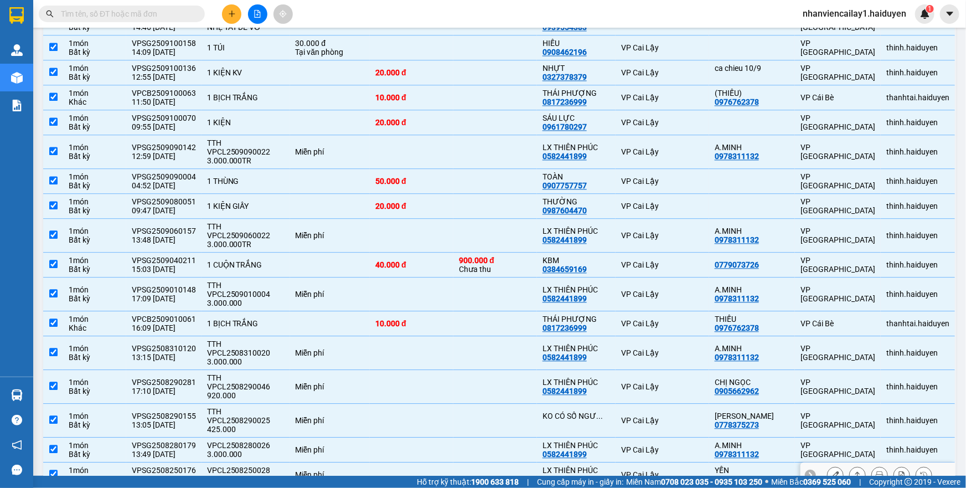
checkbox input "true"
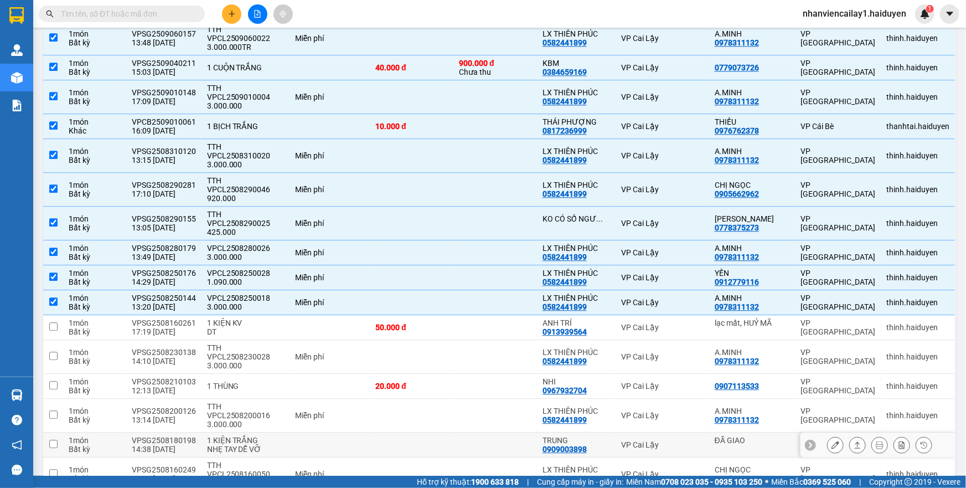
scroll to position [1307, 0]
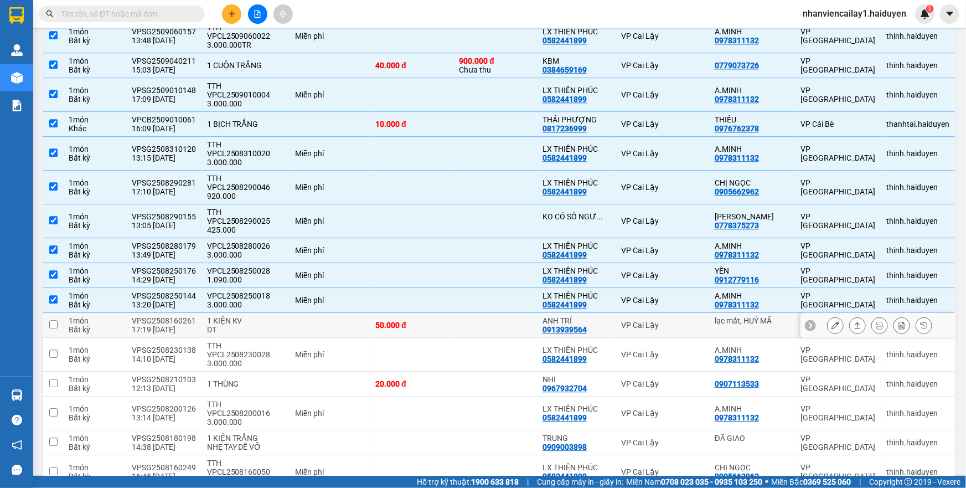
click at [311, 313] on td at bounding box center [330, 325] width 80 height 25
checkbox input "true"
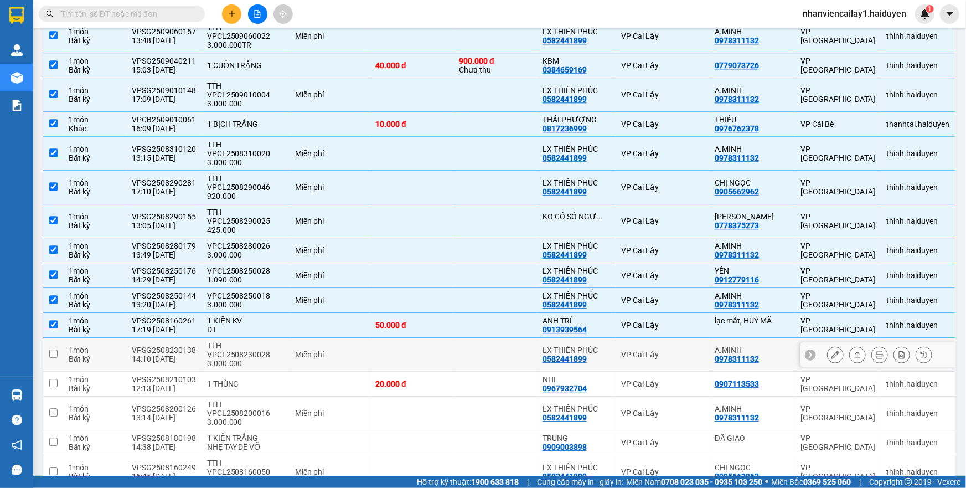
click at [306, 350] on div "Miễn phí" at bounding box center [330, 354] width 69 height 9
checkbox input "true"
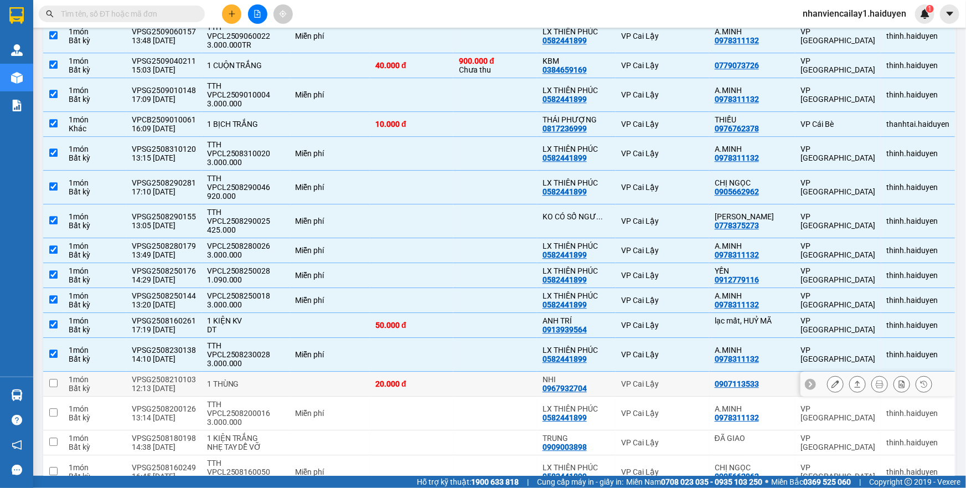
click at [303, 371] on td at bounding box center [330, 383] width 80 height 25
checkbox input "true"
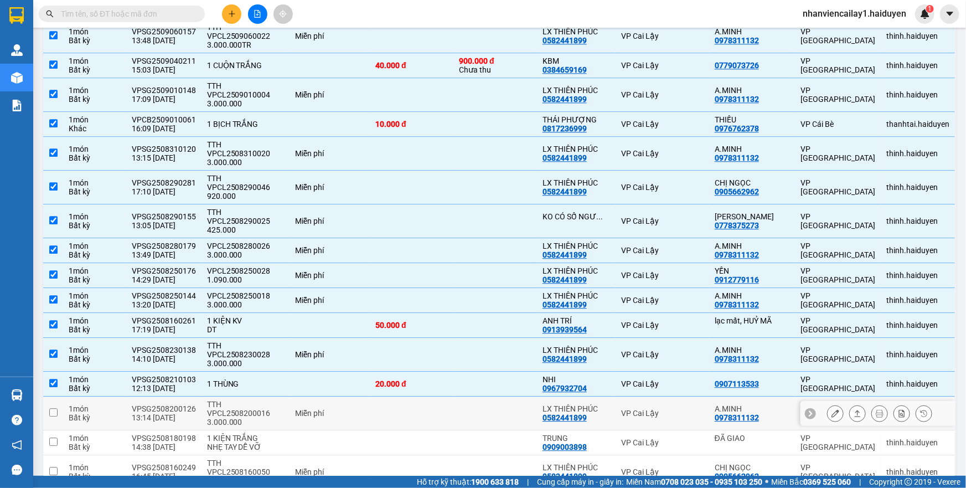
click at [304, 409] on div "Miễn phí" at bounding box center [330, 413] width 69 height 9
checkbox input "true"
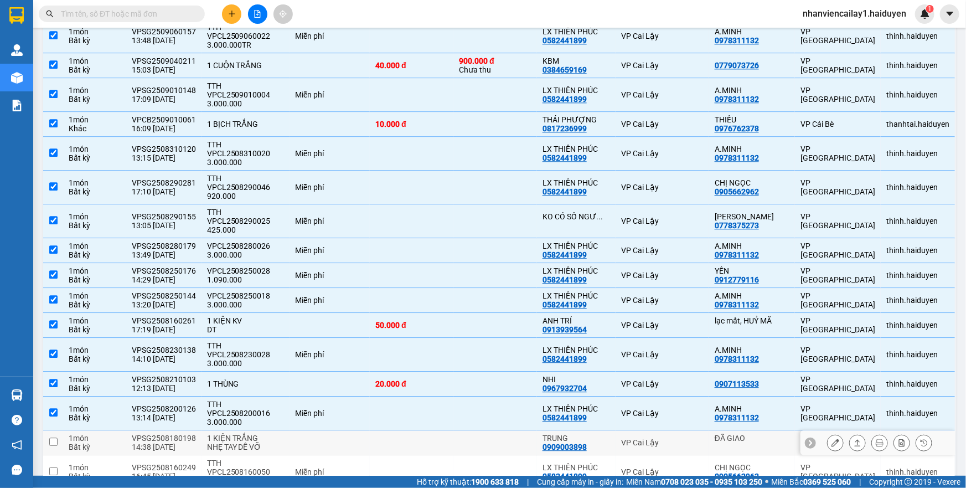
click at [304, 430] on td at bounding box center [330, 442] width 80 height 25
checkbox input "true"
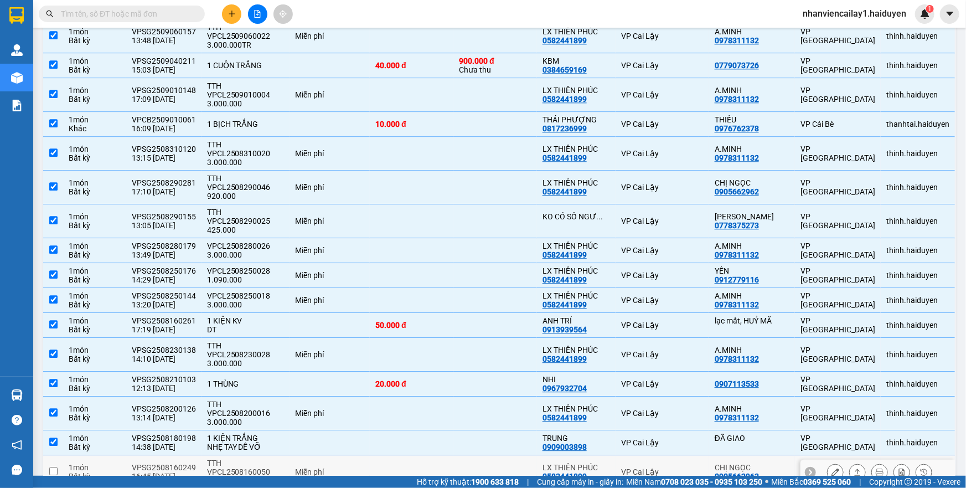
click at [305, 455] on td "Miễn phí" at bounding box center [330, 472] width 80 height 34
checkbox input "true"
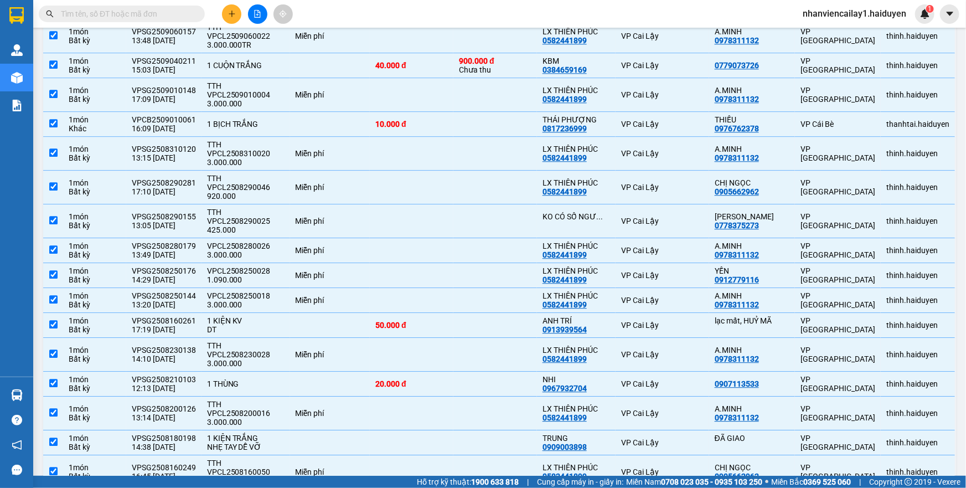
checkbox input "true"
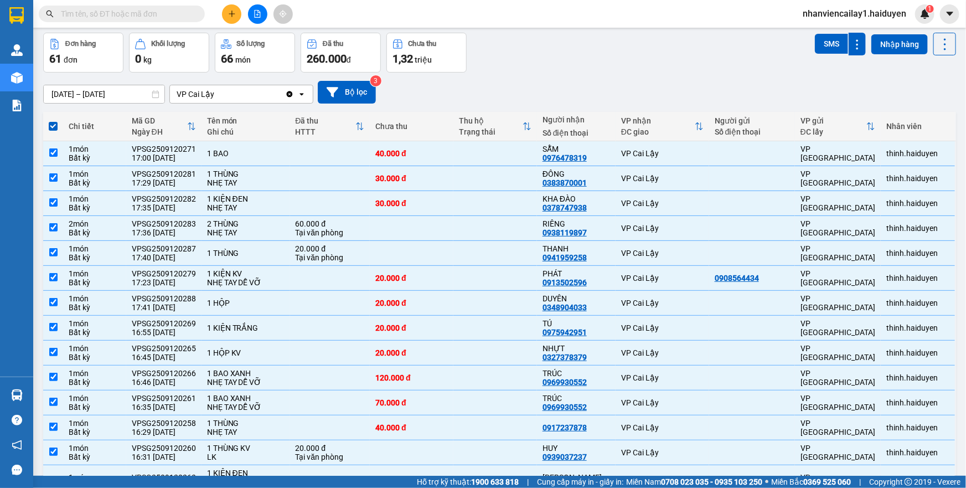
scroll to position [0, 0]
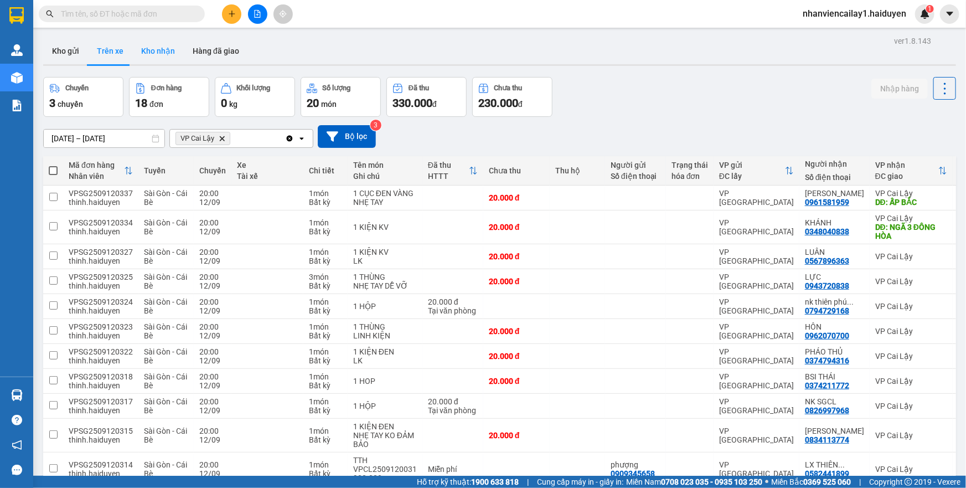
click at [166, 50] on button "Kho nhận" at bounding box center [157, 51] width 51 height 27
type input "01/08/2025 – 12/09/2025"
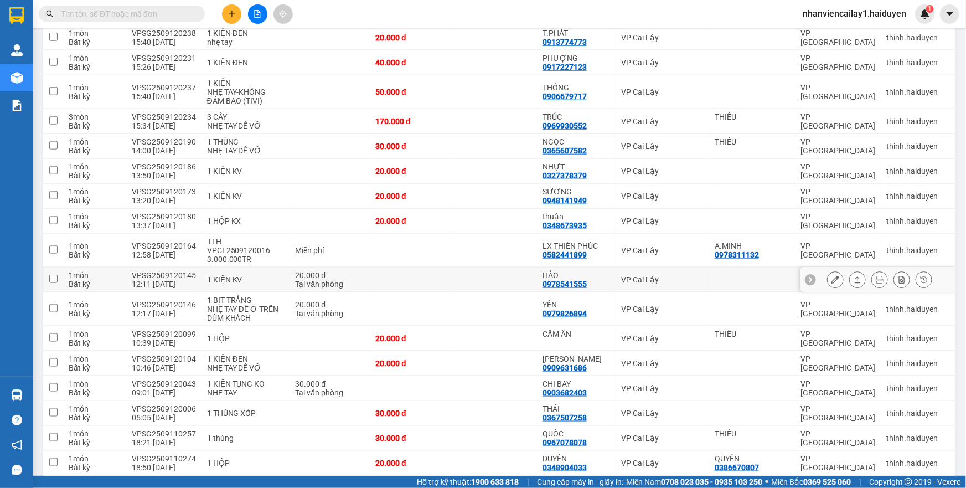
scroll to position [603, 0]
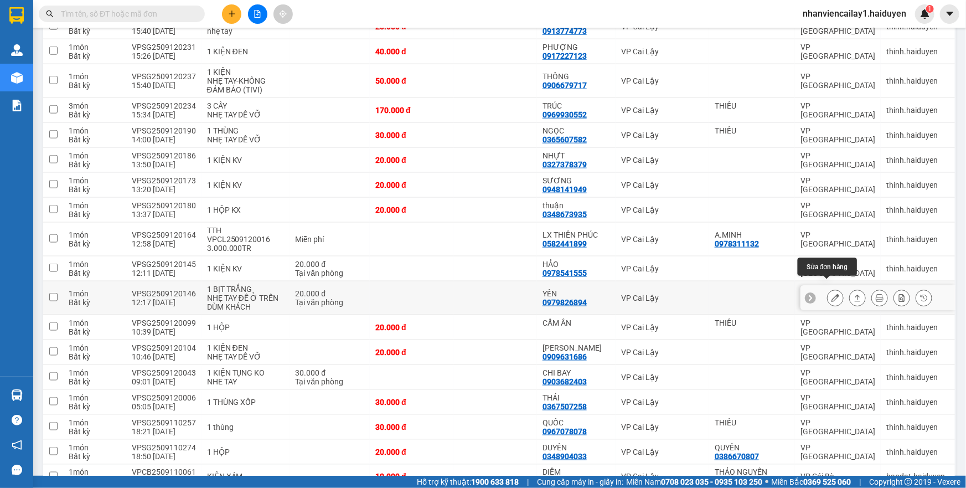
click at [832, 294] on icon at bounding box center [836, 298] width 8 height 8
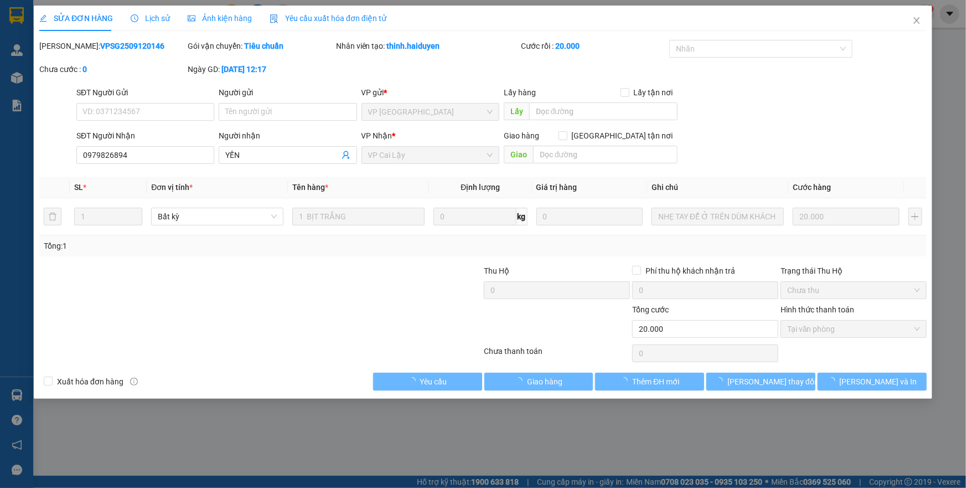
type input "0979826894"
type input "YẾN"
type input "20.000"
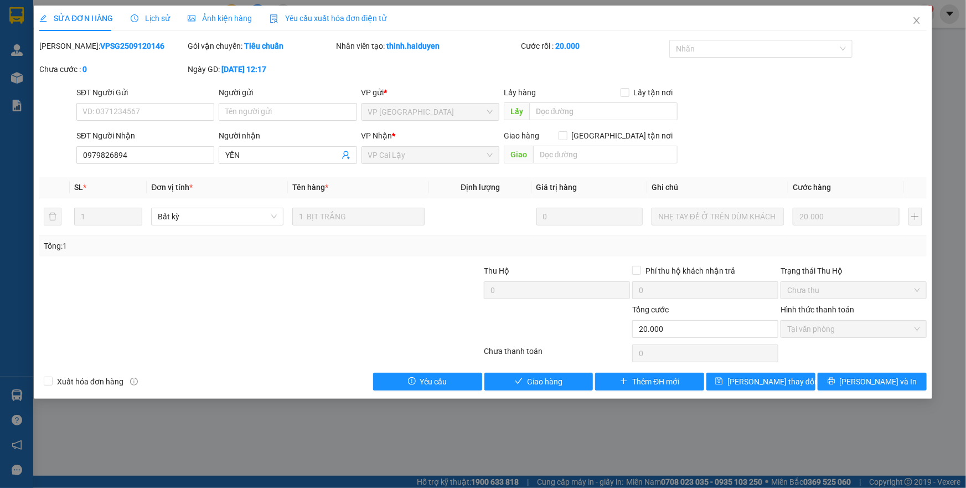
click at [140, 17] on span "Lịch sử" at bounding box center [150, 18] width 39 height 9
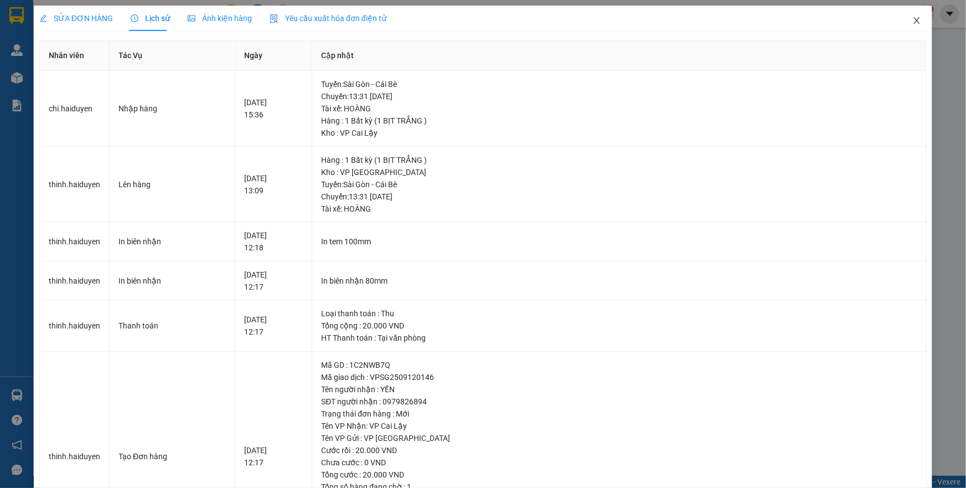
click at [912, 20] on icon "close" at bounding box center [916, 20] width 9 height 9
click at [904, 23] on div "Kết quả tìm kiếm ( 0 ) Bộ lọc Gửi 3 ngày gần nhất No Data nhanviencailay1.haidu…" at bounding box center [483, 14] width 966 height 28
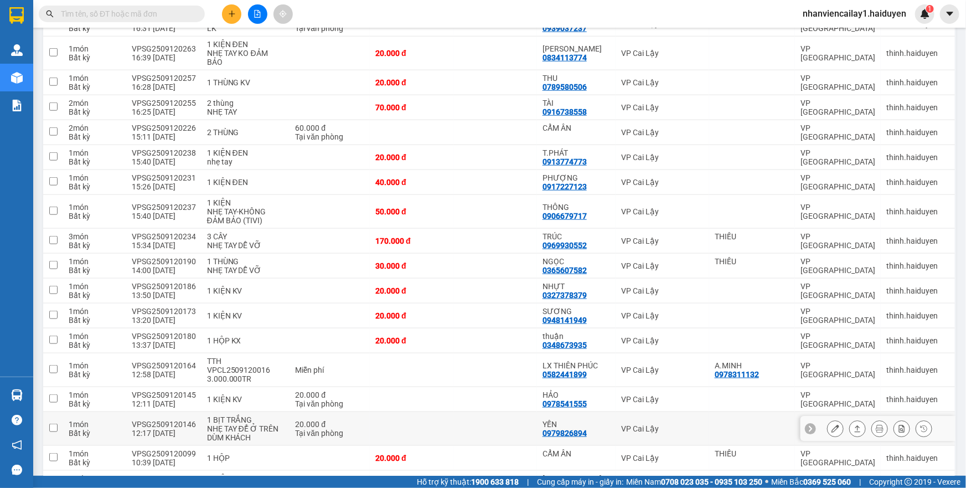
scroll to position [503, 0]
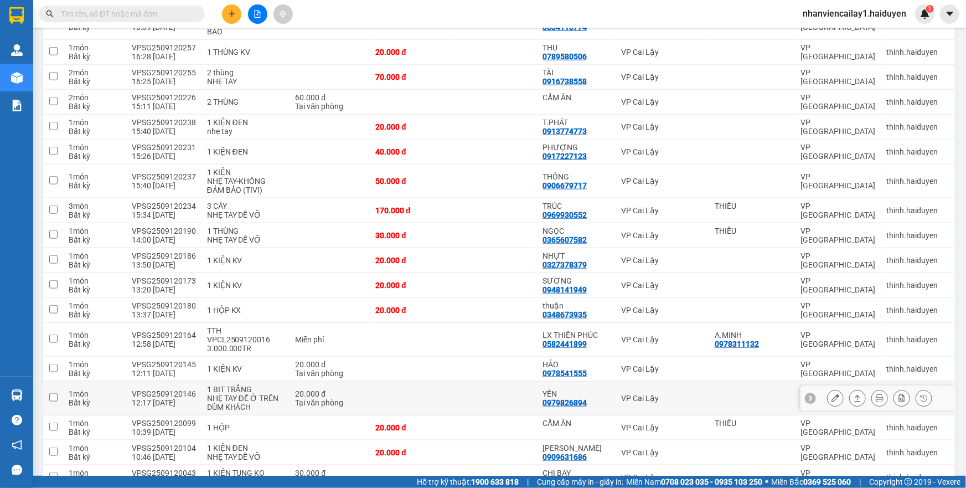
click at [832, 394] on icon at bounding box center [836, 398] width 8 height 8
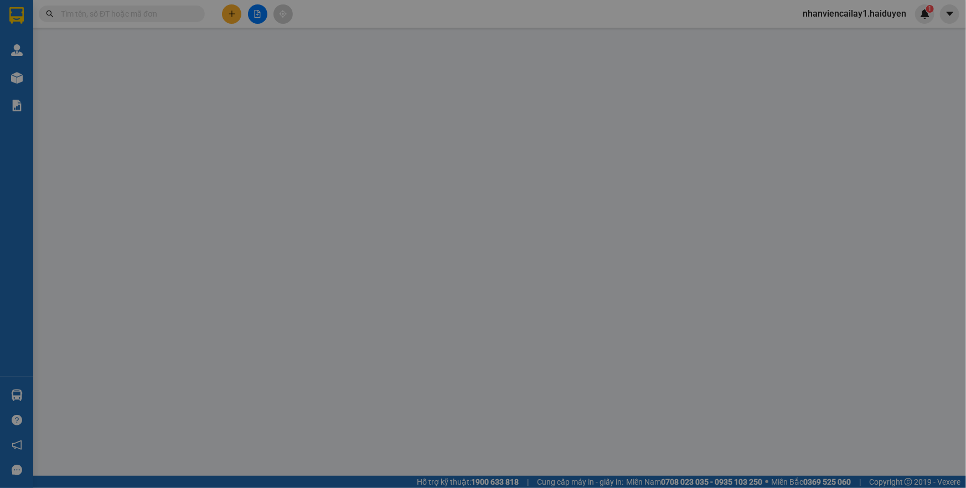
type input "0979826894"
type input "YẾN"
type input "20.000"
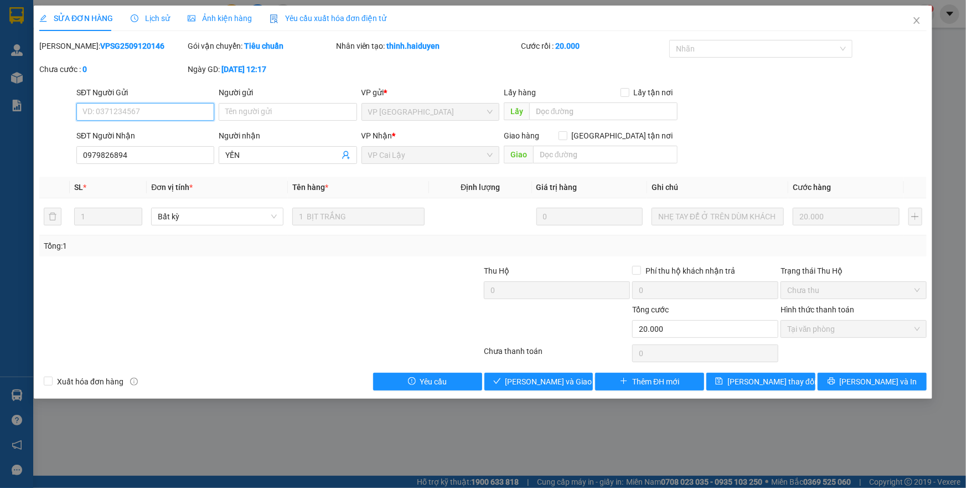
click at [817, 330] on span "Tại văn phòng" at bounding box center [853, 329] width 133 height 17
click at [533, 381] on span "Lưu và Giao hàng" at bounding box center [558, 381] width 106 height 12
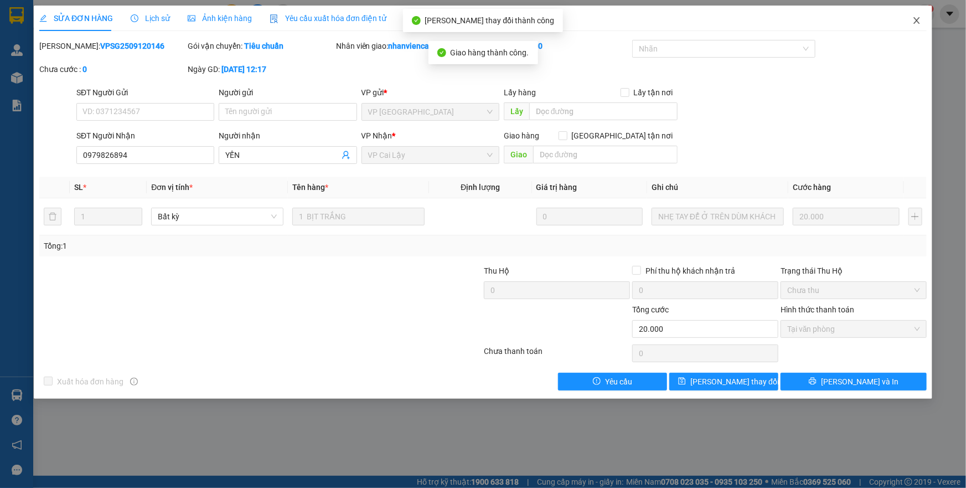
click at [914, 22] on icon "close" at bounding box center [916, 20] width 9 height 9
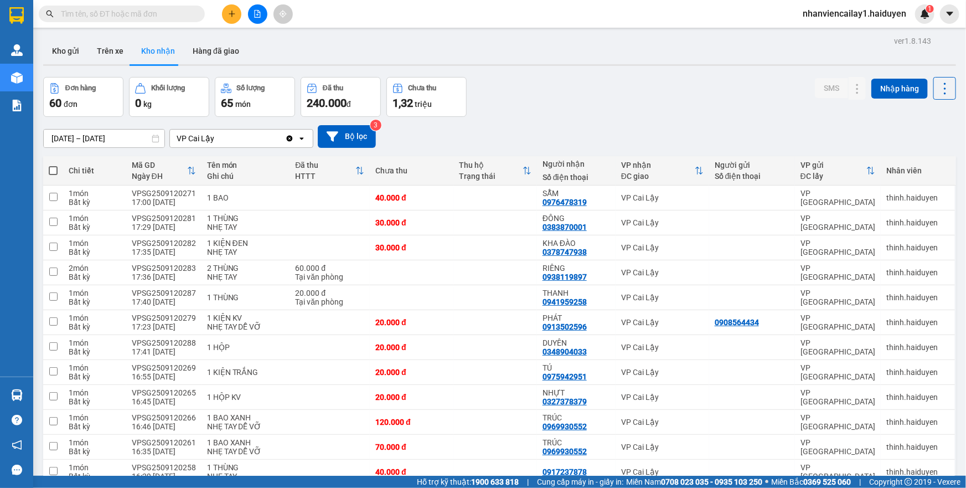
click at [179, 18] on input "text" at bounding box center [126, 14] width 131 height 12
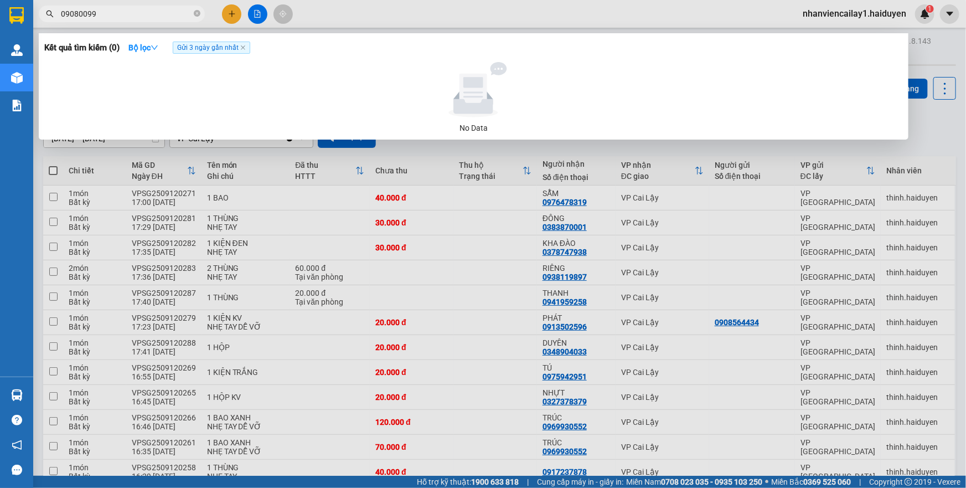
type input "09080099"
click at [244, 47] on icon "close" at bounding box center [243, 48] width 6 height 6
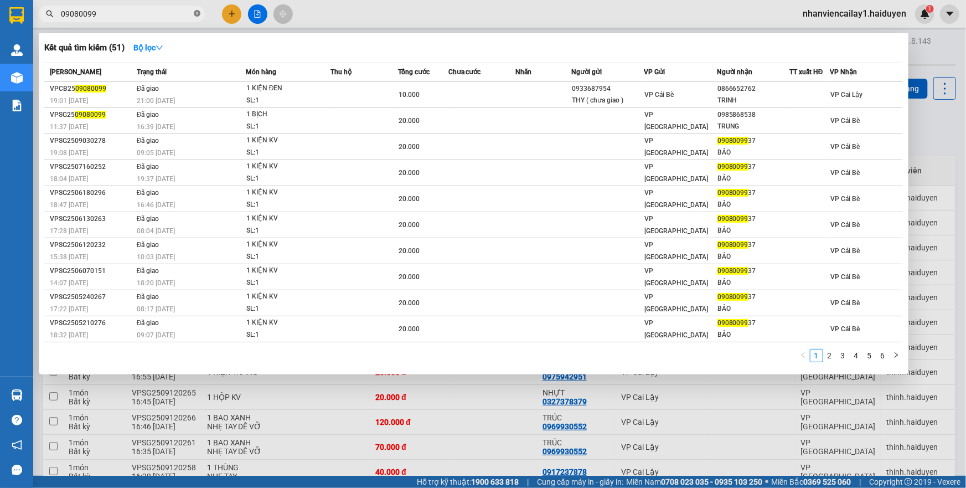
click at [195, 13] on icon "close-circle" at bounding box center [197, 13] width 7 height 7
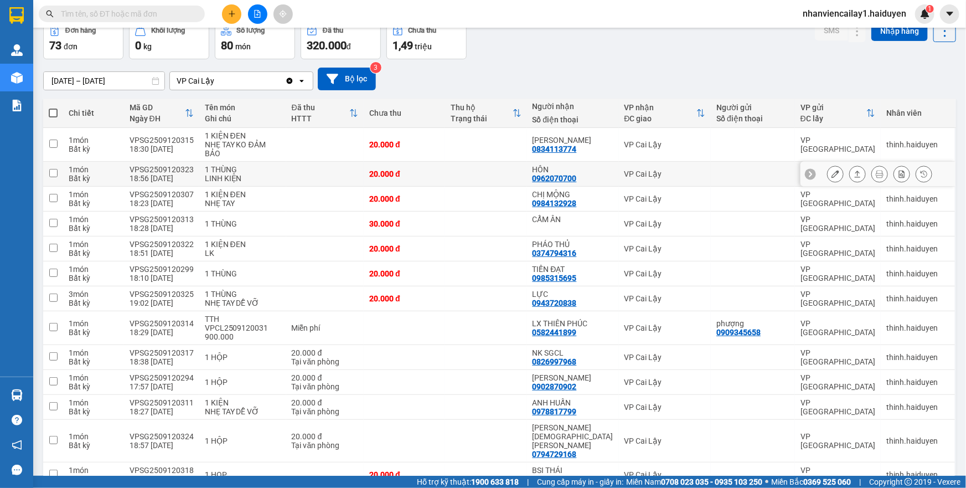
scroll to position [100, 0]
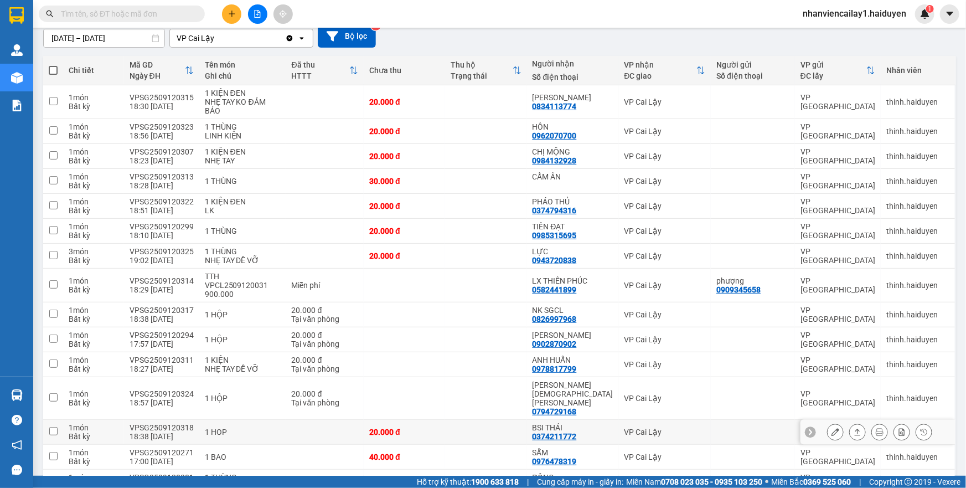
click at [481, 420] on td at bounding box center [485, 432] width 81 height 25
checkbox input "true"
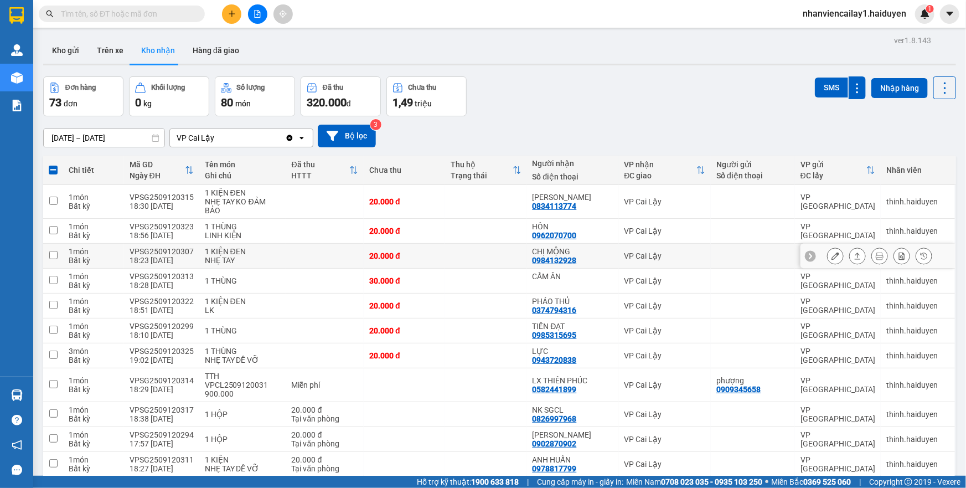
scroll to position [0, 0]
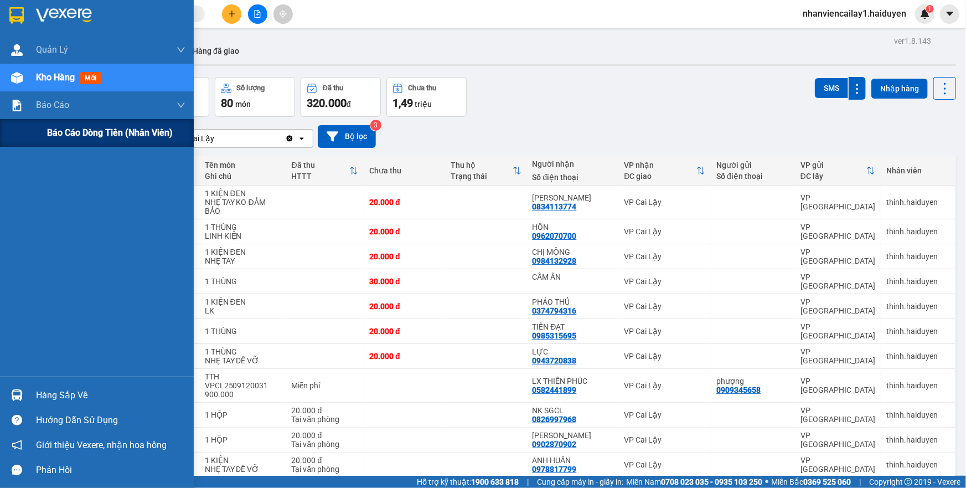
click at [59, 132] on span "Báo cáo dòng tiền (nhân viên)" at bounding box center [110, 133] width 126 height 14
